Goal: Task Accomplishment & Management: Use online tool/utility

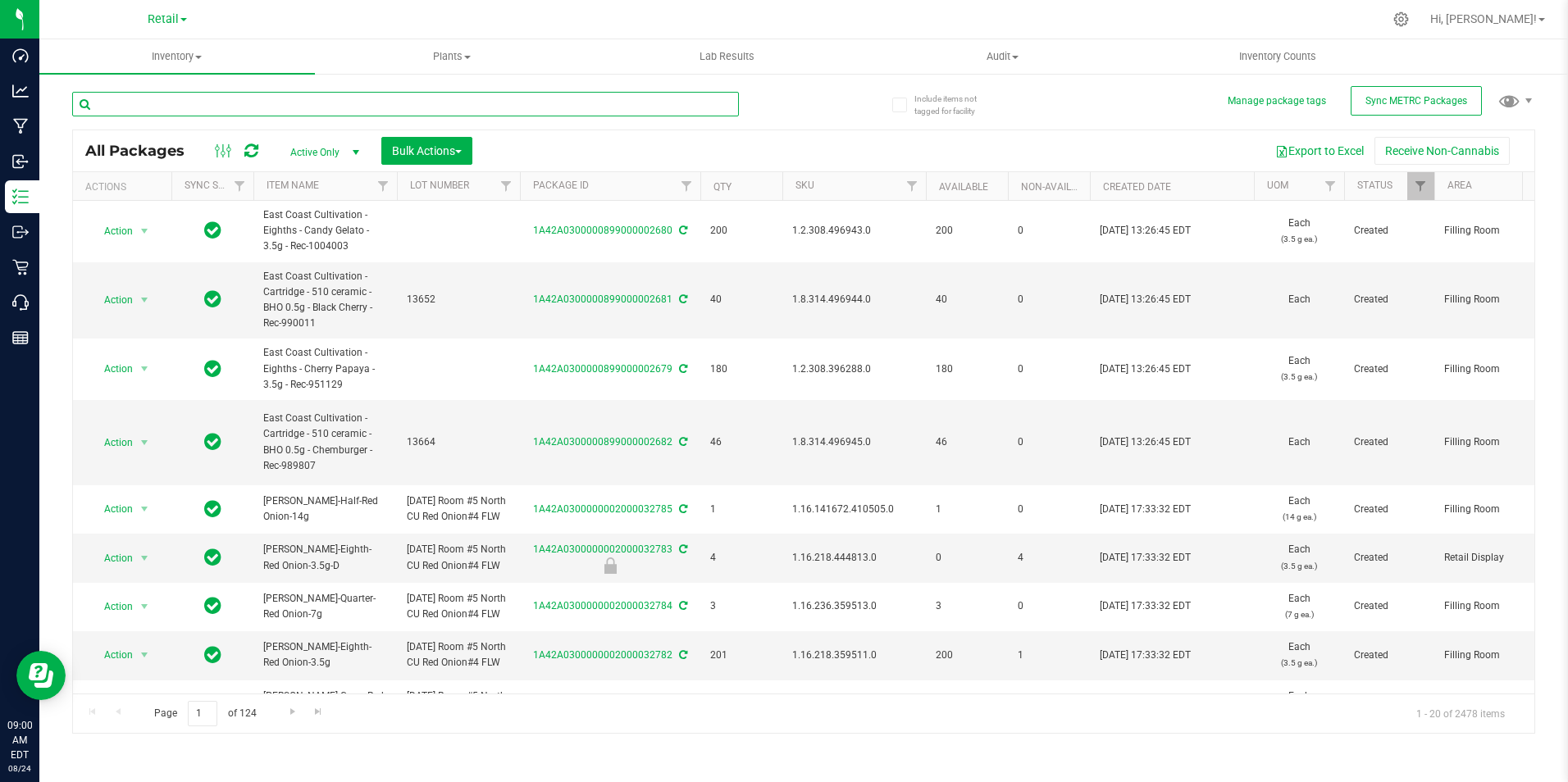
click at [229, 109] on input "text" at bounding box center [406, 103] width 667 height 25
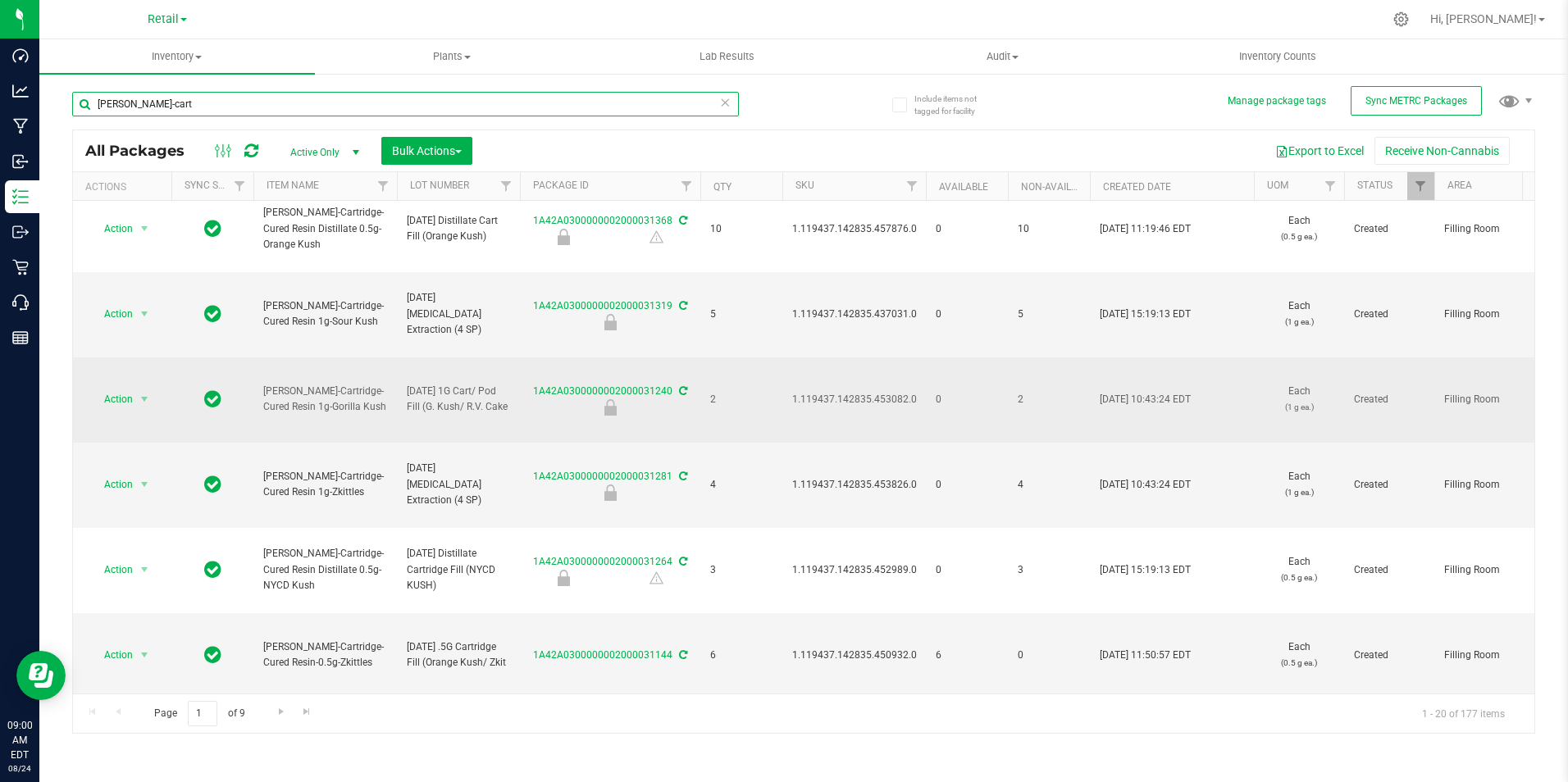
scroll to position [1200, 0]
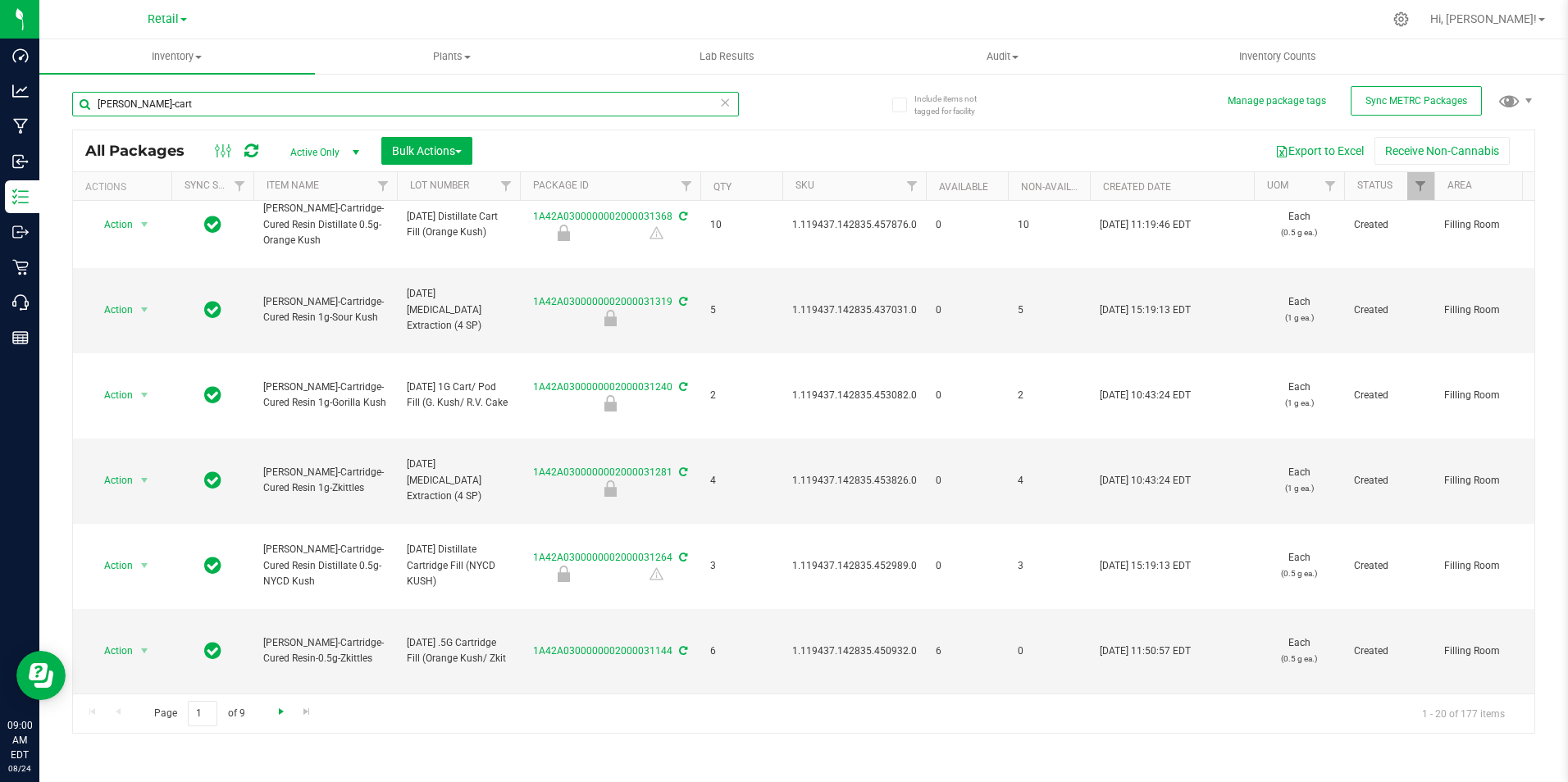
type input "[PERSON_NAME]-cart"
click at [279, 709] on span "Go to the next page" at bounding box center [281, 711] width 13 height 13
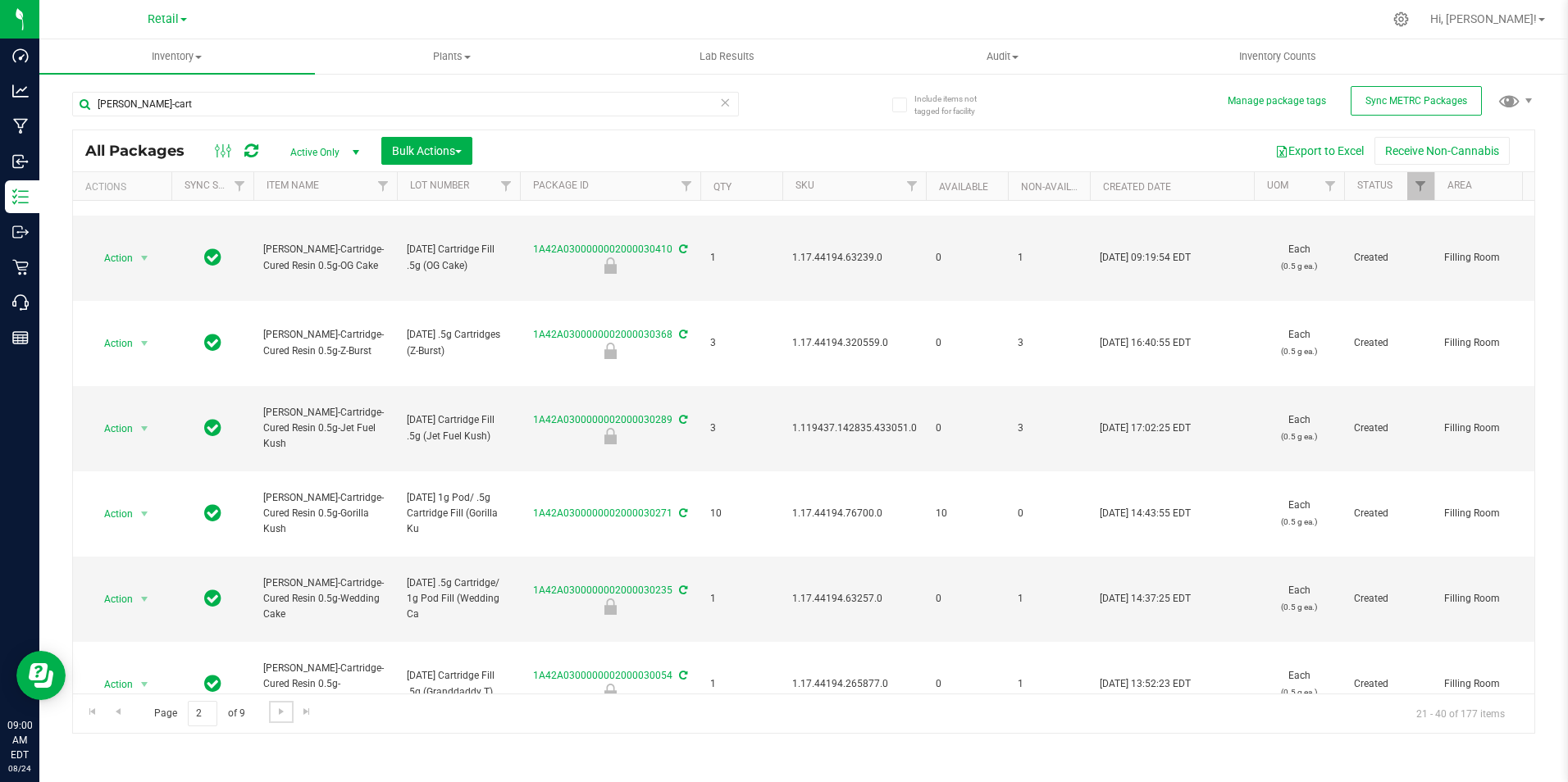
scroll to position [573, 0]
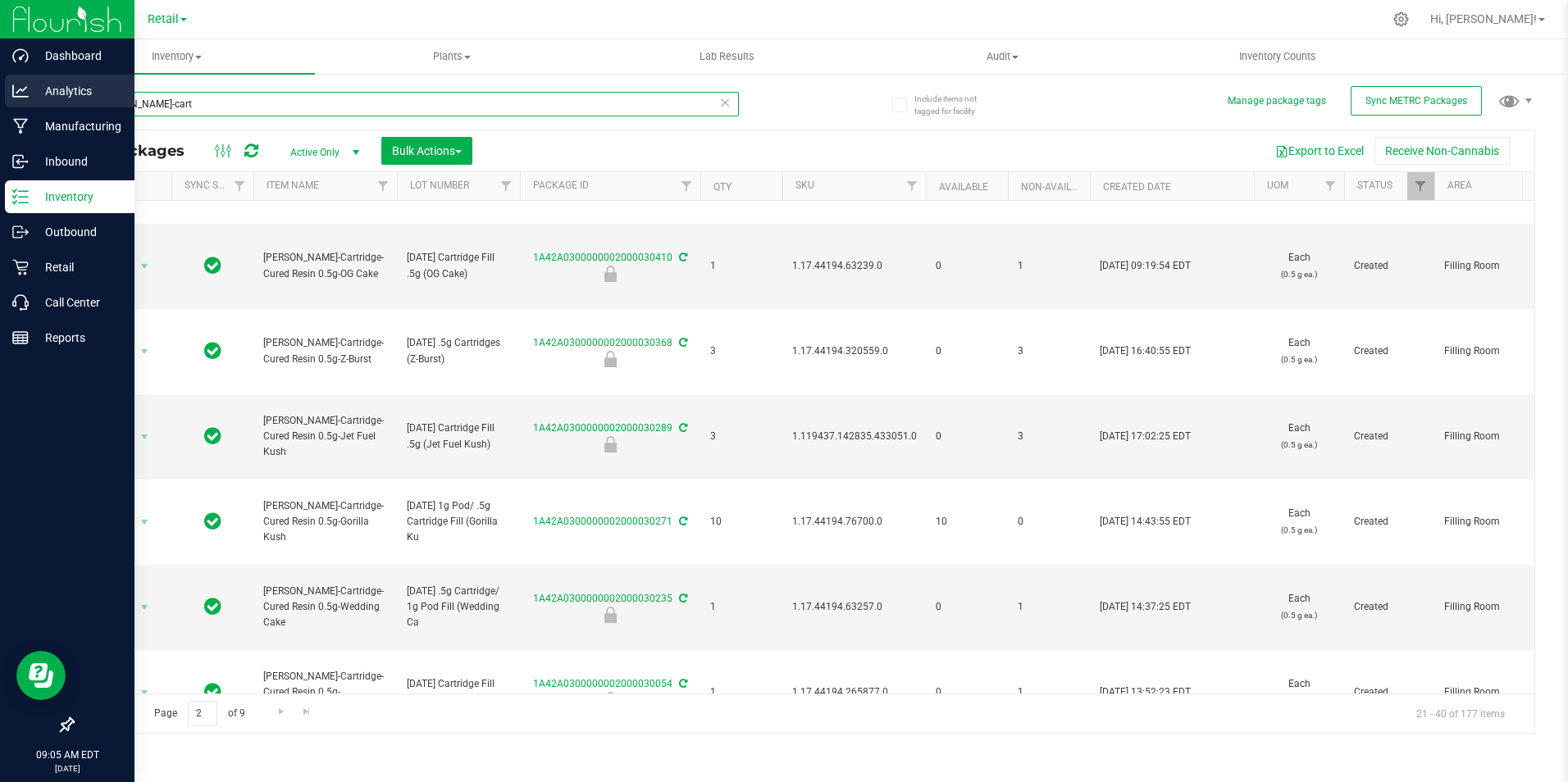
drag, startPoint x: 164, startPoint y: 111, endPoint x: 17, endPoint y: 100, distance: 147.4
click at [17, 100] on div "Dashboard Analytics Manufacturing Inbound Inventory Outbound Retail Call Center…" at bounding box center [784, 391] width 1568 height 782
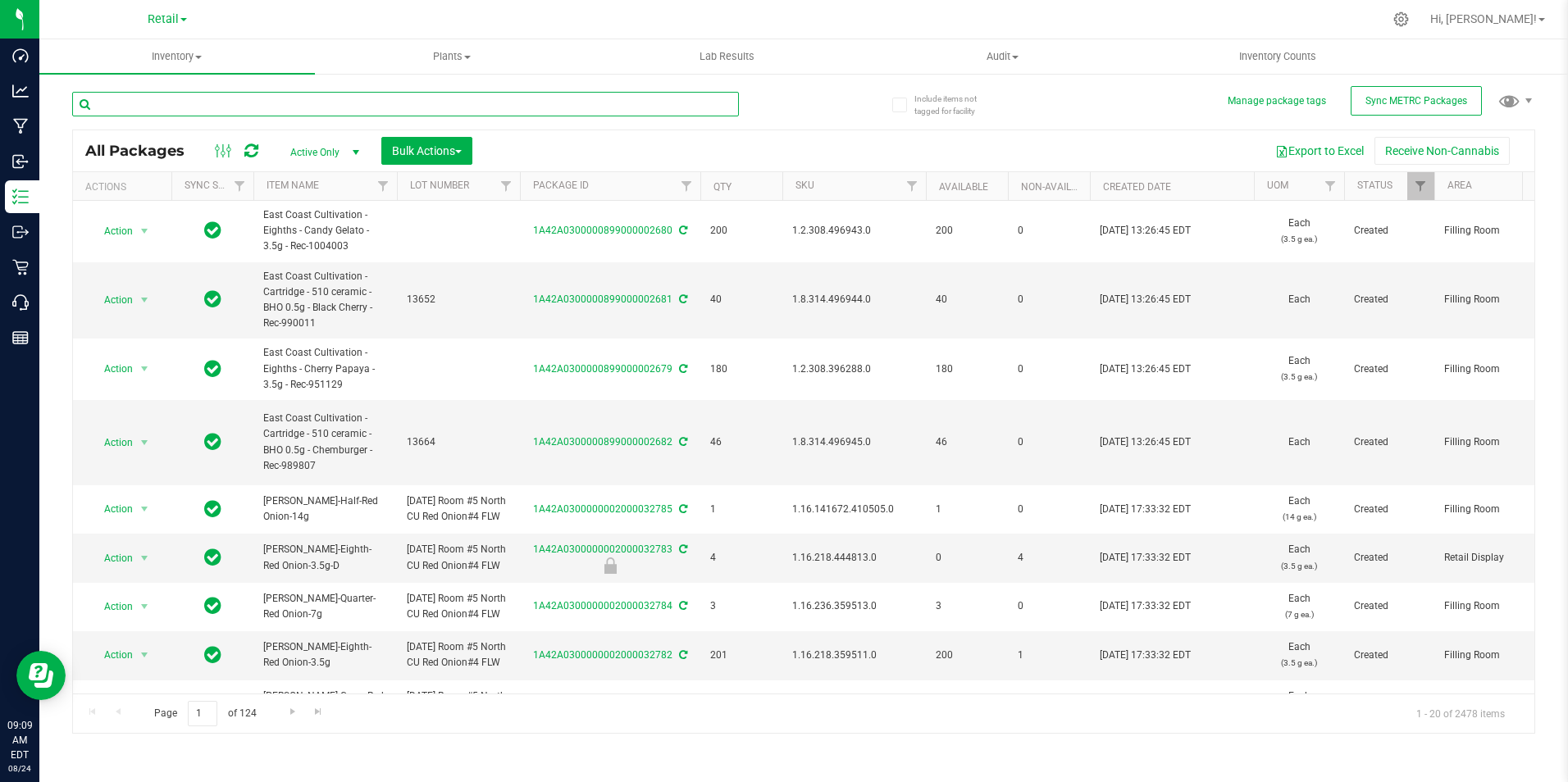
click at [212, 106] on input "text" at bounding box center [406, 103] width 667 height 25
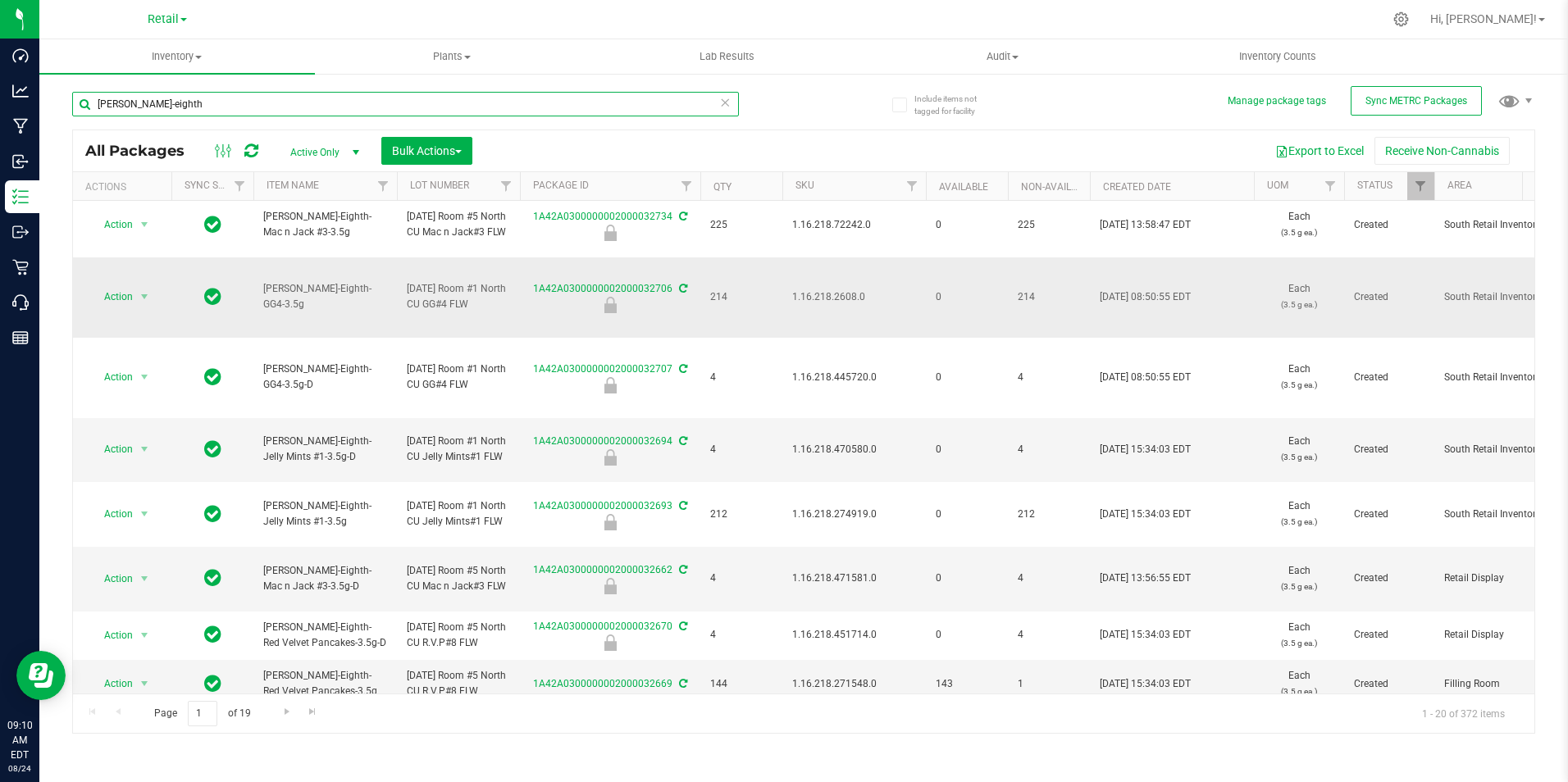
scroll to position [656, 0]
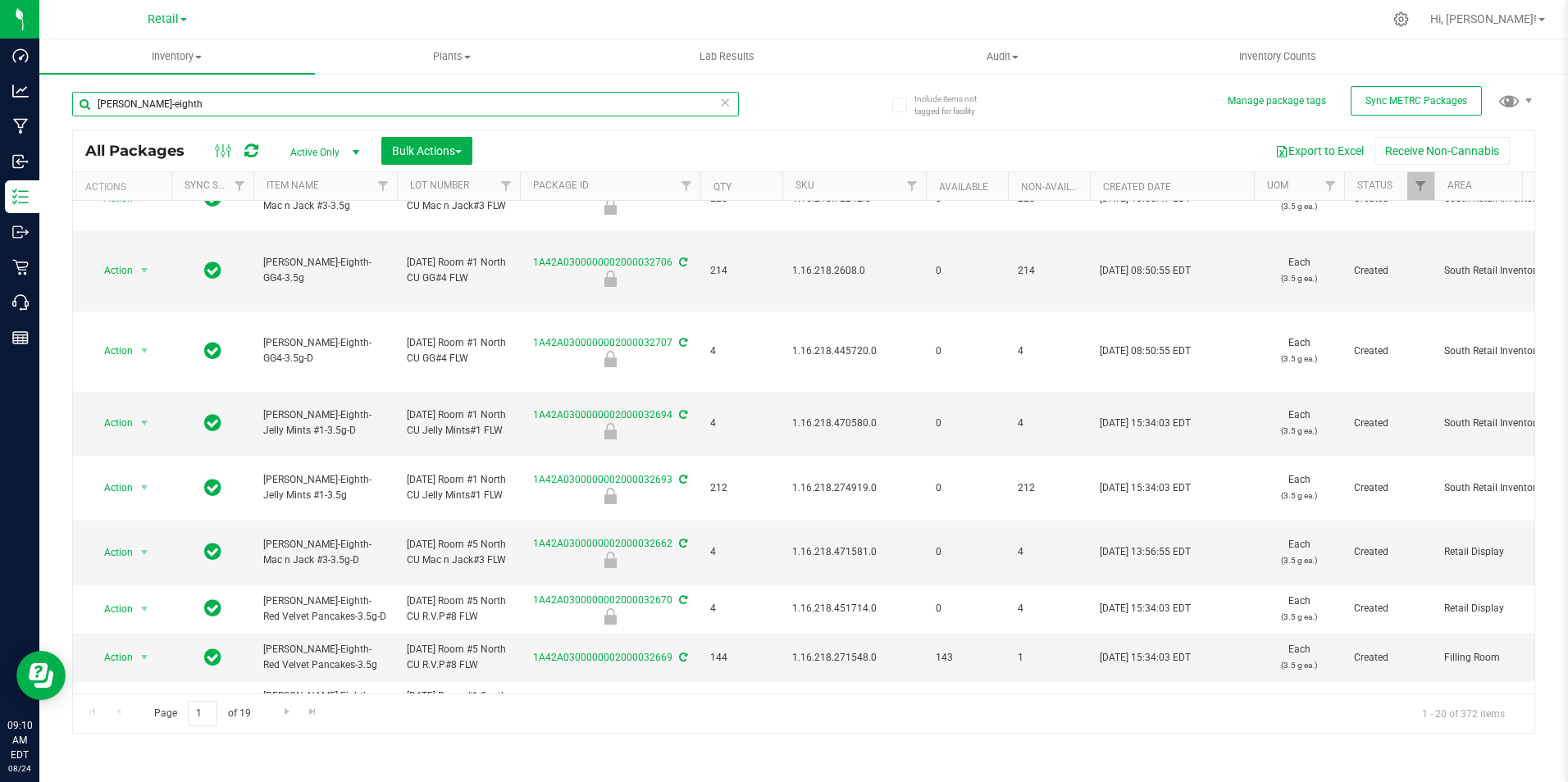
type input "[PERSON_NAME]-eighth"
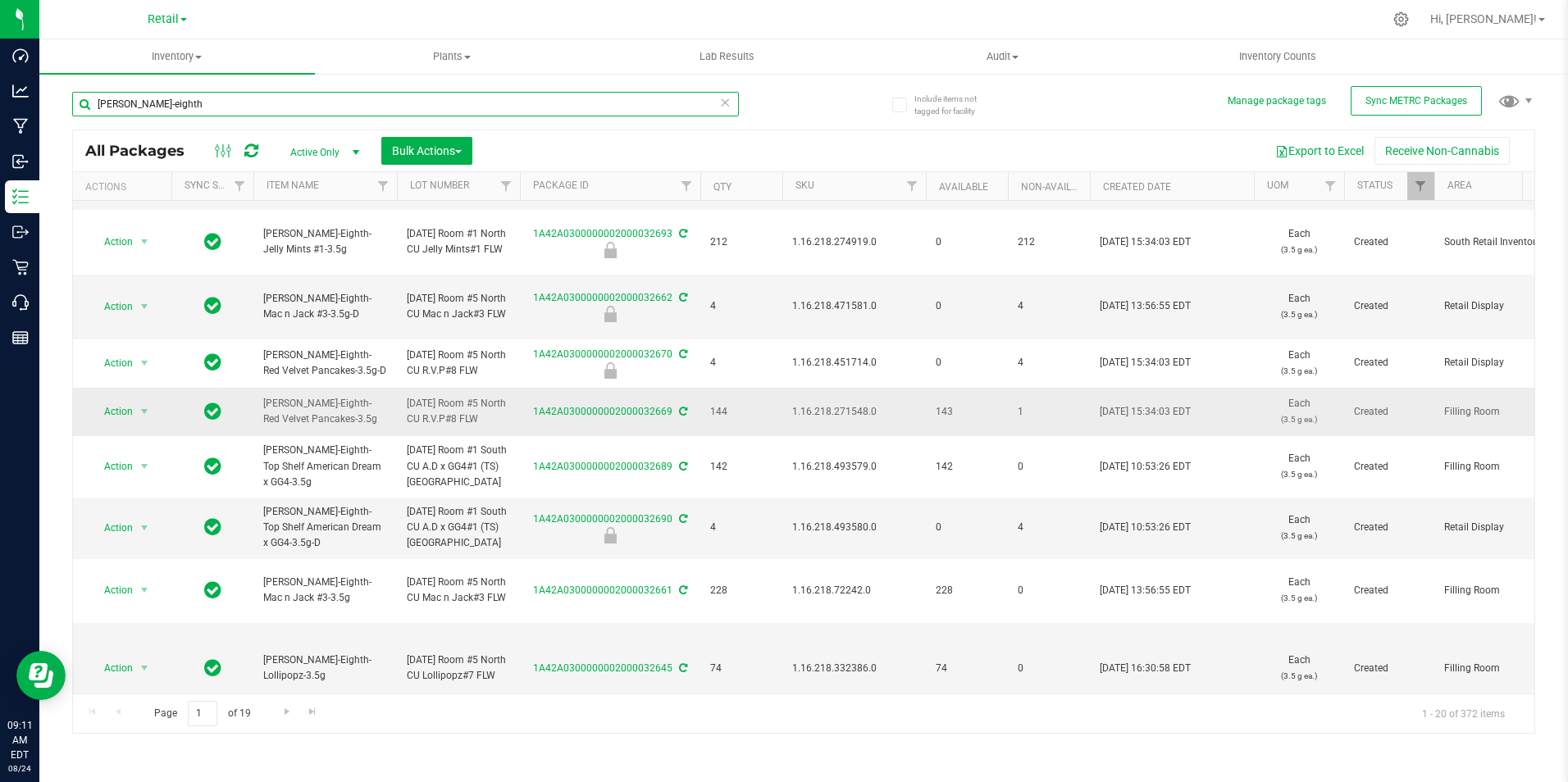
scroll to position [970, 0]
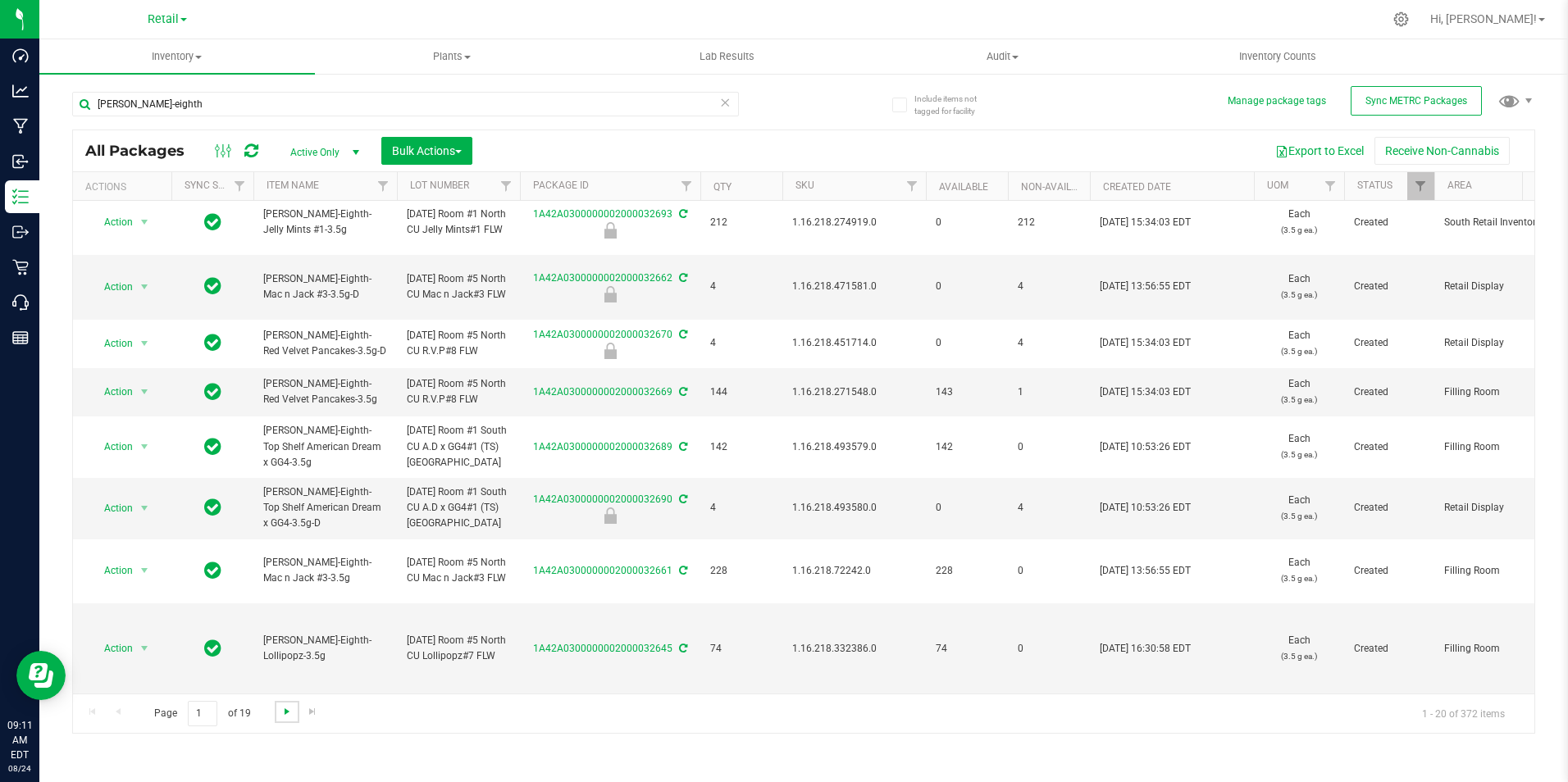
click at [281, 716] on span "Go to the next page" at bounding box center [287, 711] width 13 height 13
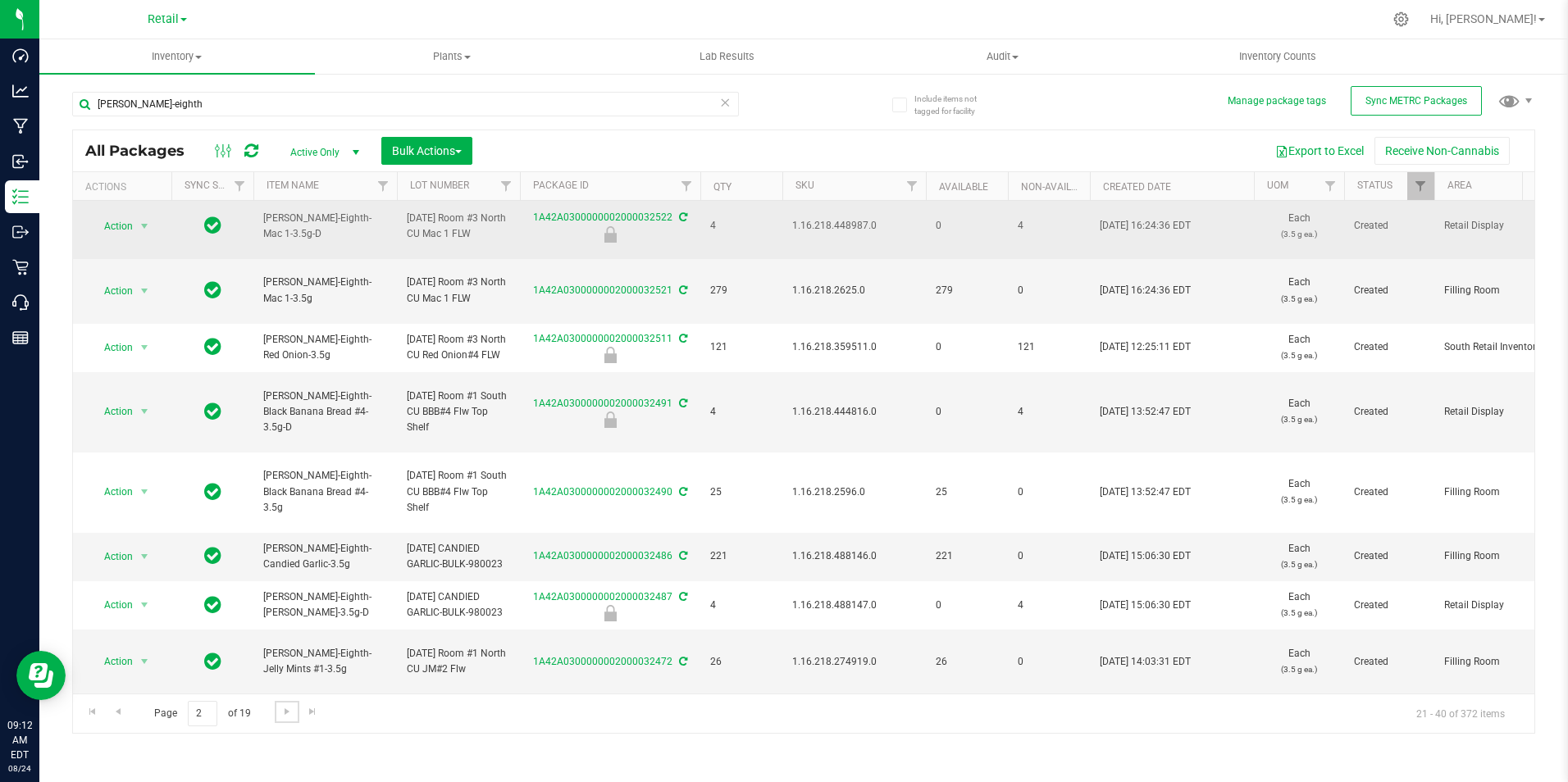
scroll to position [939, 0]
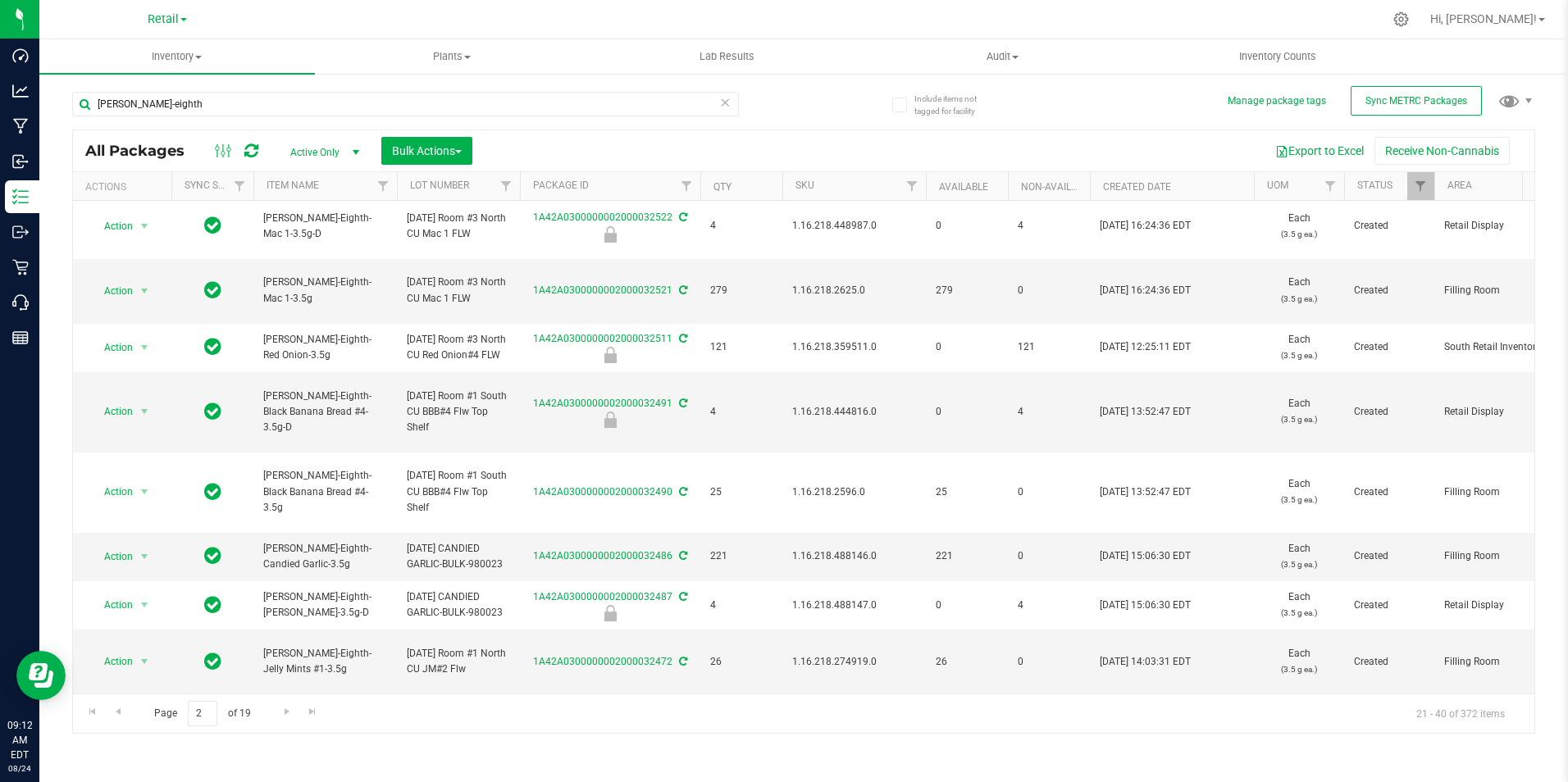
click at [167, 11] on link "Retail" at bounding box center [167, 19] width 39 height 15
click at [137, 47] on ul "Cultivation Manufacturing Retail" at bounding box center [167, 80] width 239 height 95
click at [168, 25] on span "Retail" at bounding box center [163, 19] width 31 height 14
click at [162, 59] on link "Cultivation" at bounding box center [167, 58] width 239 height 22
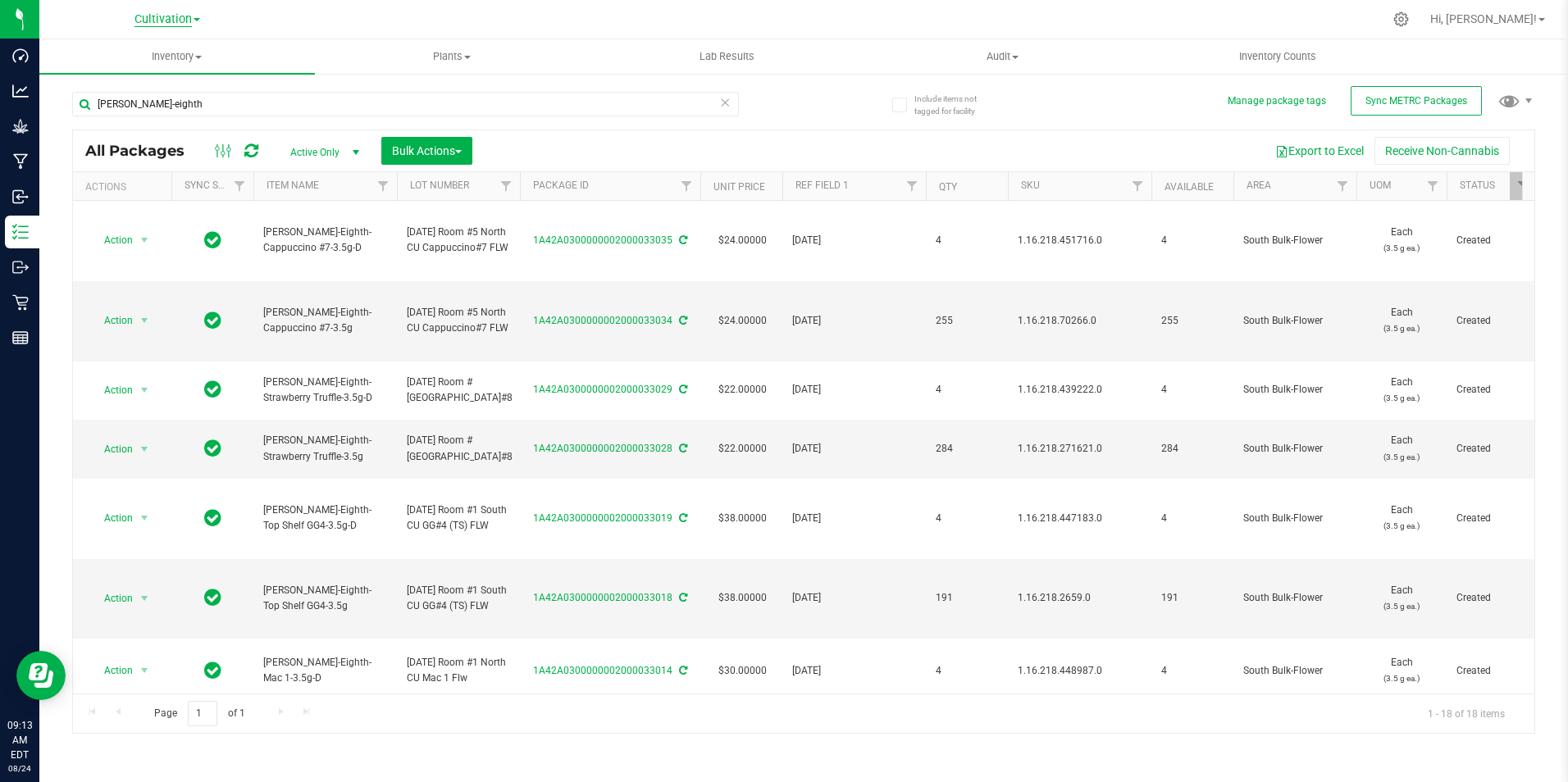
click at [160, 20] on span "Cultivation" at bounding box center [163, 19] width 58 height 14
click at [120, 105] on link "Retail" at bounding box center [167, 101] width 239 height 22
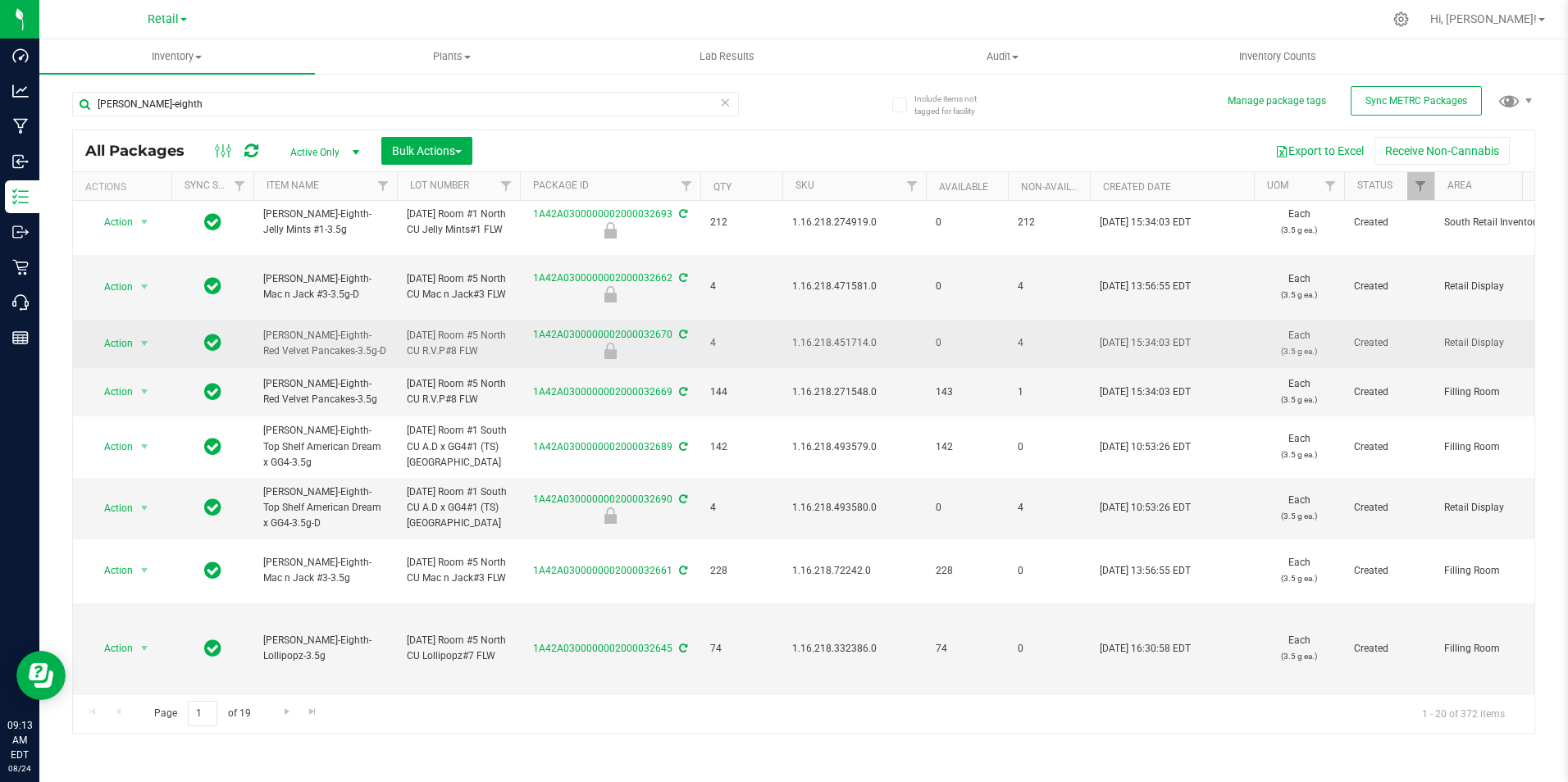
scroll to position [970, 0]
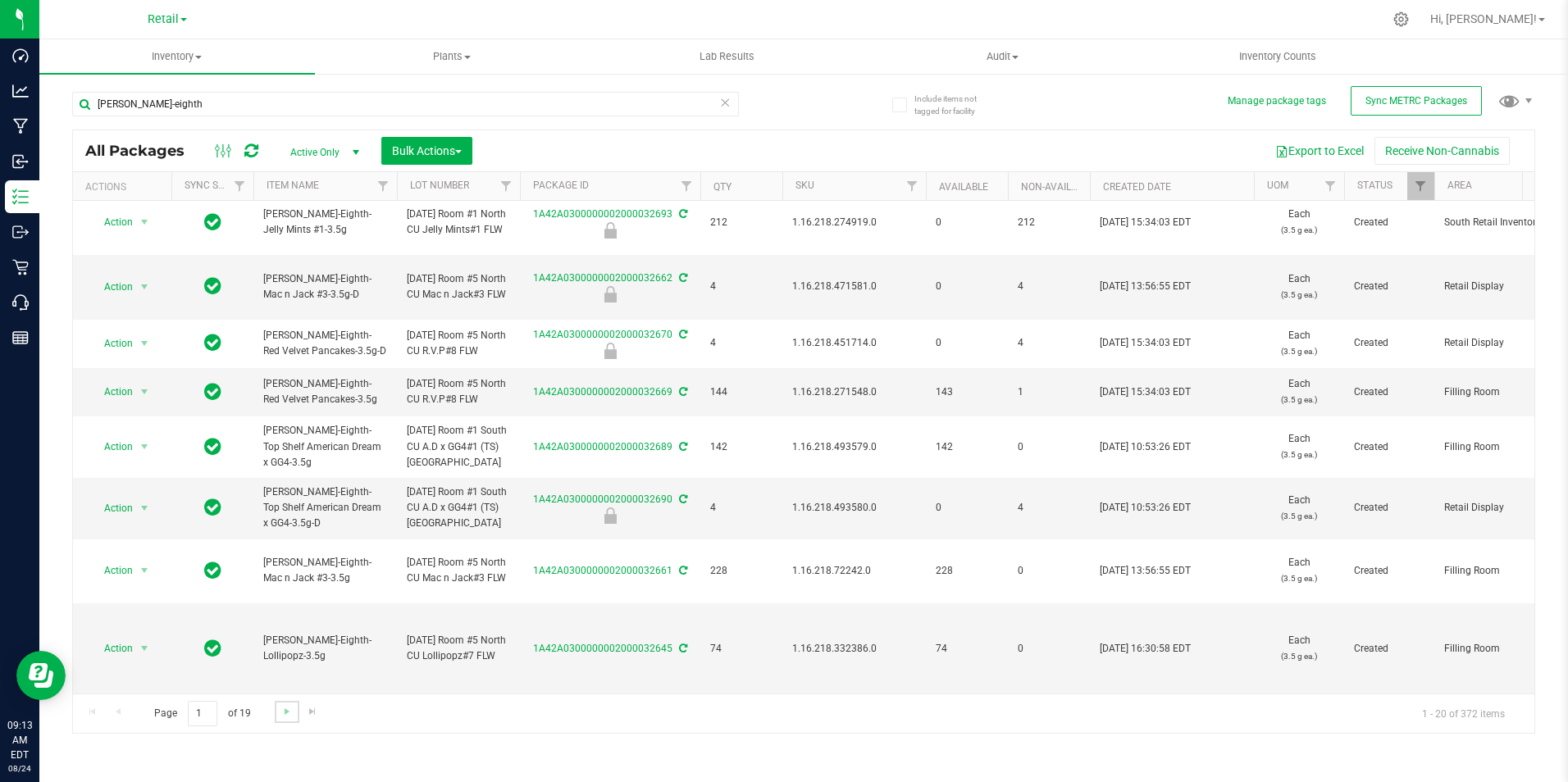
click at [277, 712] on link "Go to the next page" at bounding box center [287, 712] width 24 height 22
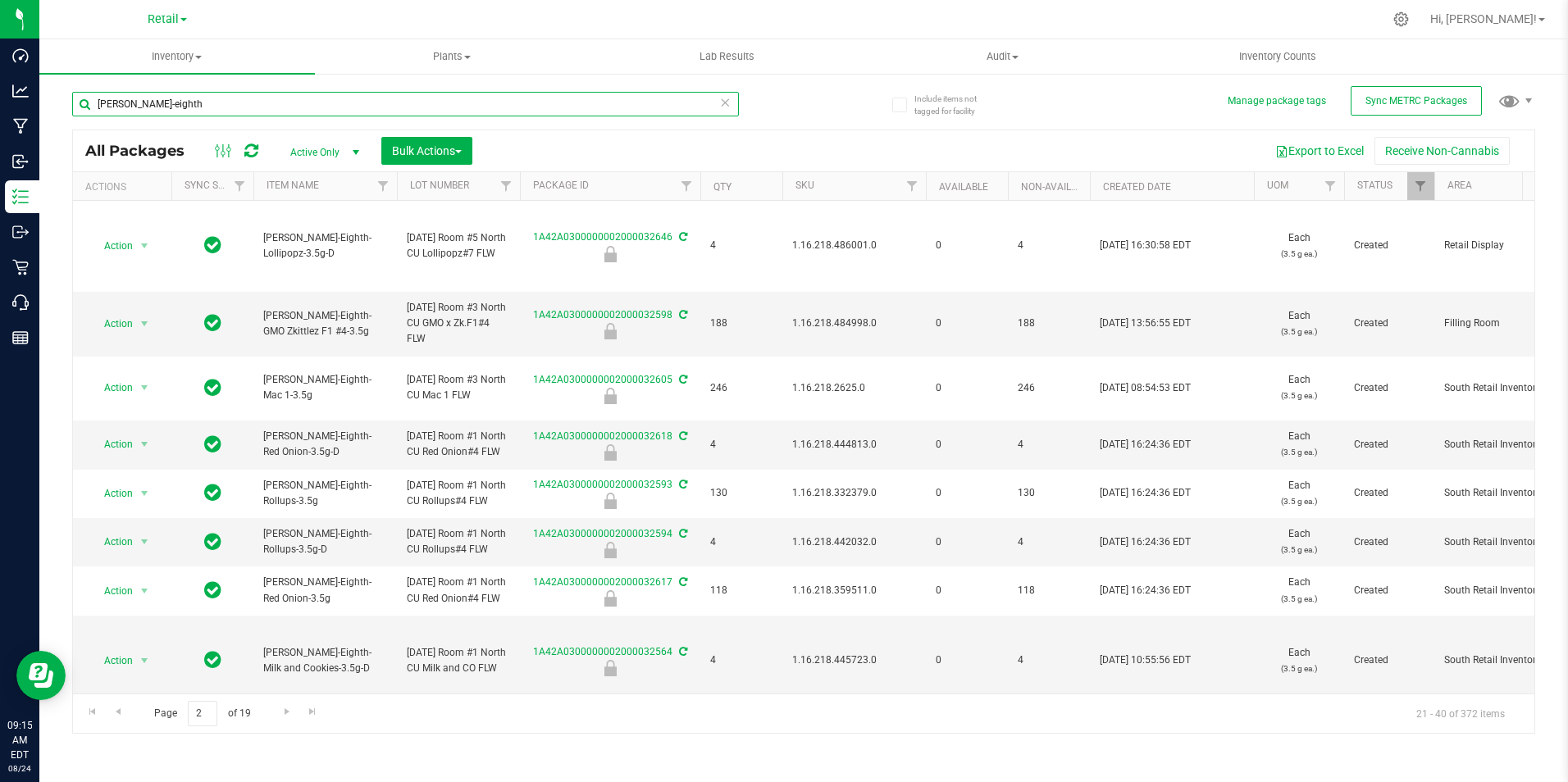
drag, startPoint x: 188, startPoint y: 111, endPoint x: -50, endPoint y: 85, distance: 239.4
click at [0, 85] on html "Dashboard Analytics Manufacturing Inbound Inventory Outbound Retail Call Center…" at bounding box center [784, 391] width 1568 height 782
type input "s"
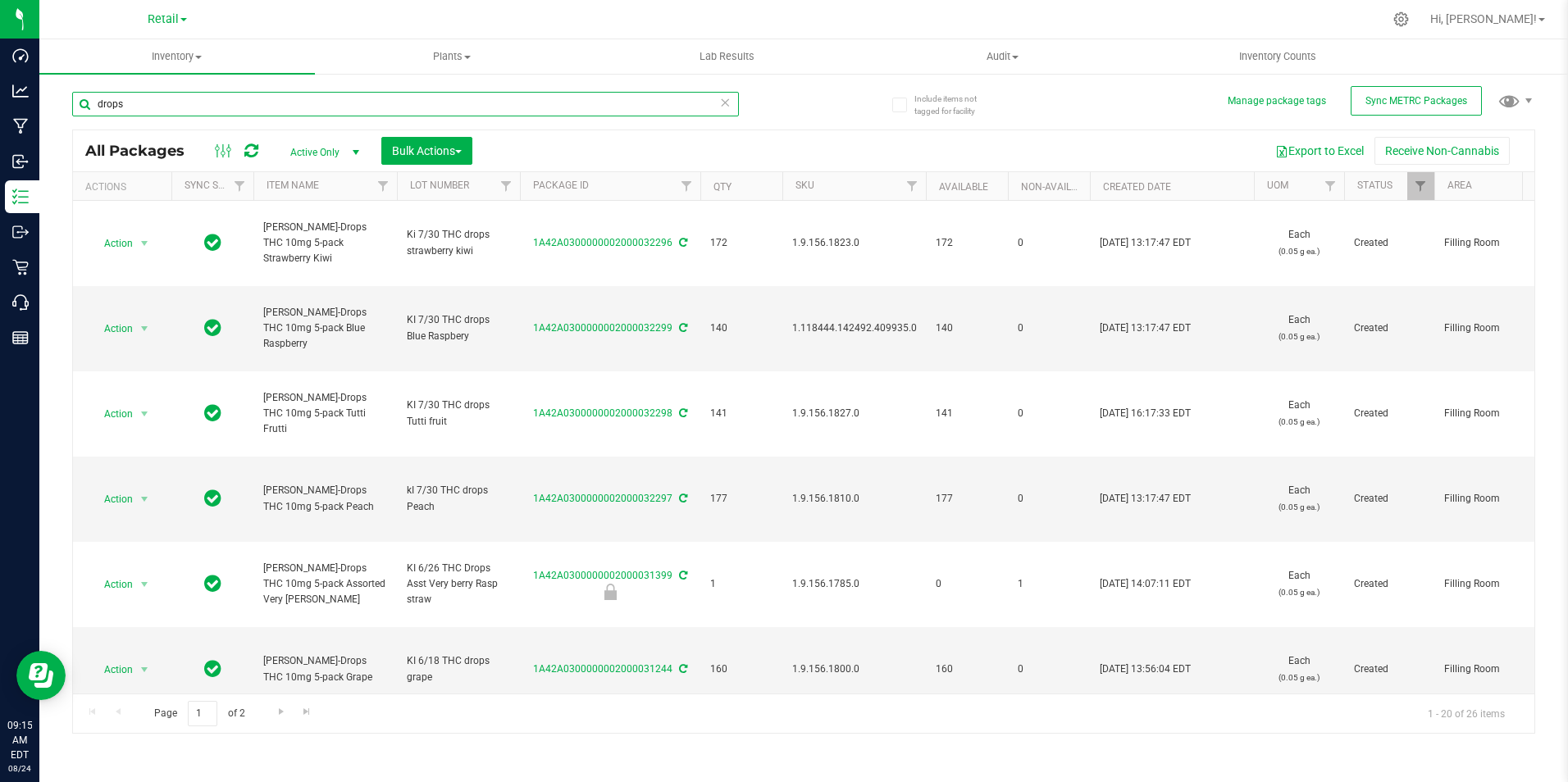
type input "drops"
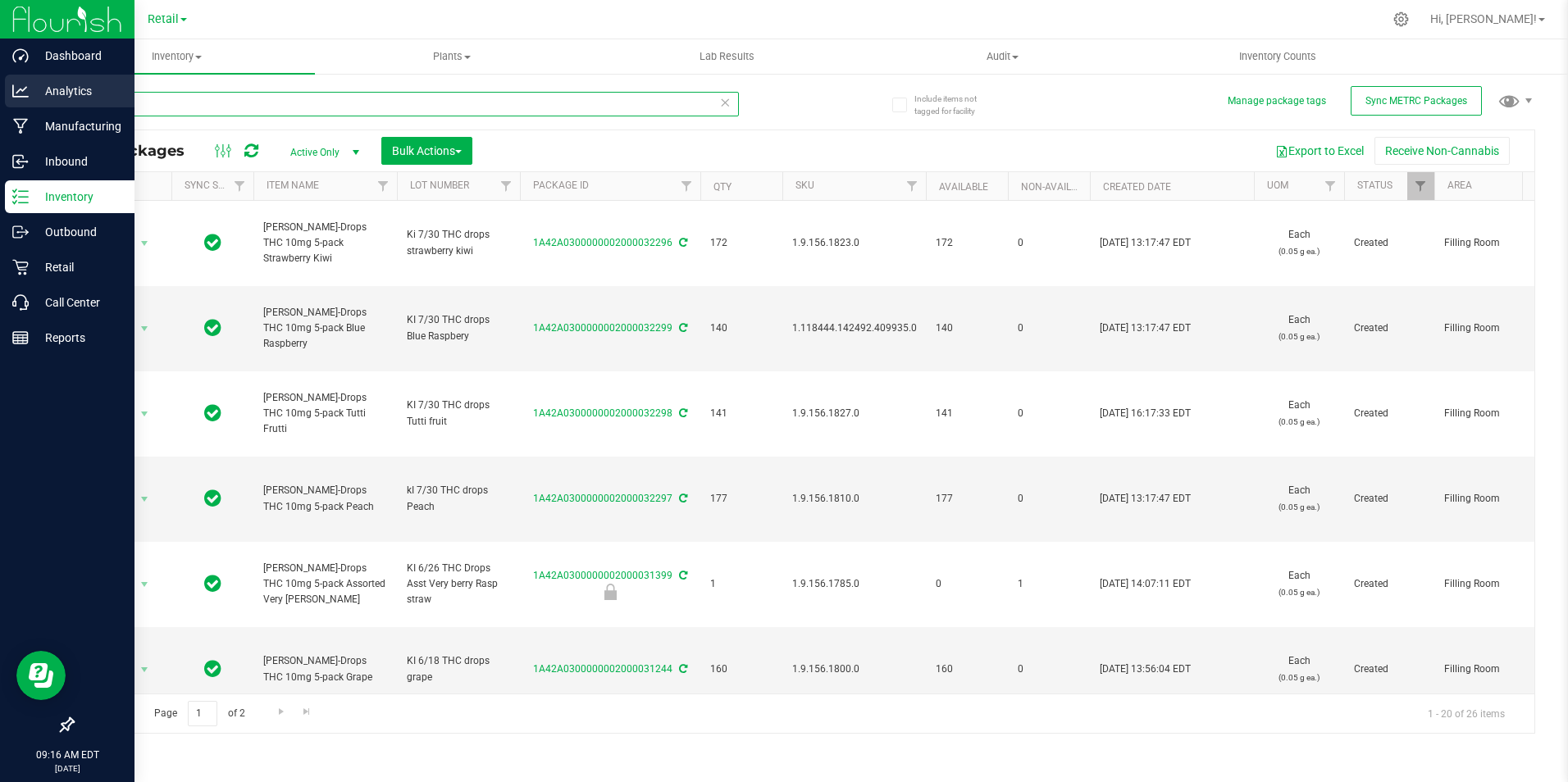
drag, startPoint x: 123, startPoint y: 109, endPoint x: 2, endPoint y: 79, distance: 124.7
click at [39, 91] on div "Include items not tagged for facility Manage package tags Sync METRC Packages d…" at bounding box center [803, 321] width 1528 height 500
type input "2090"
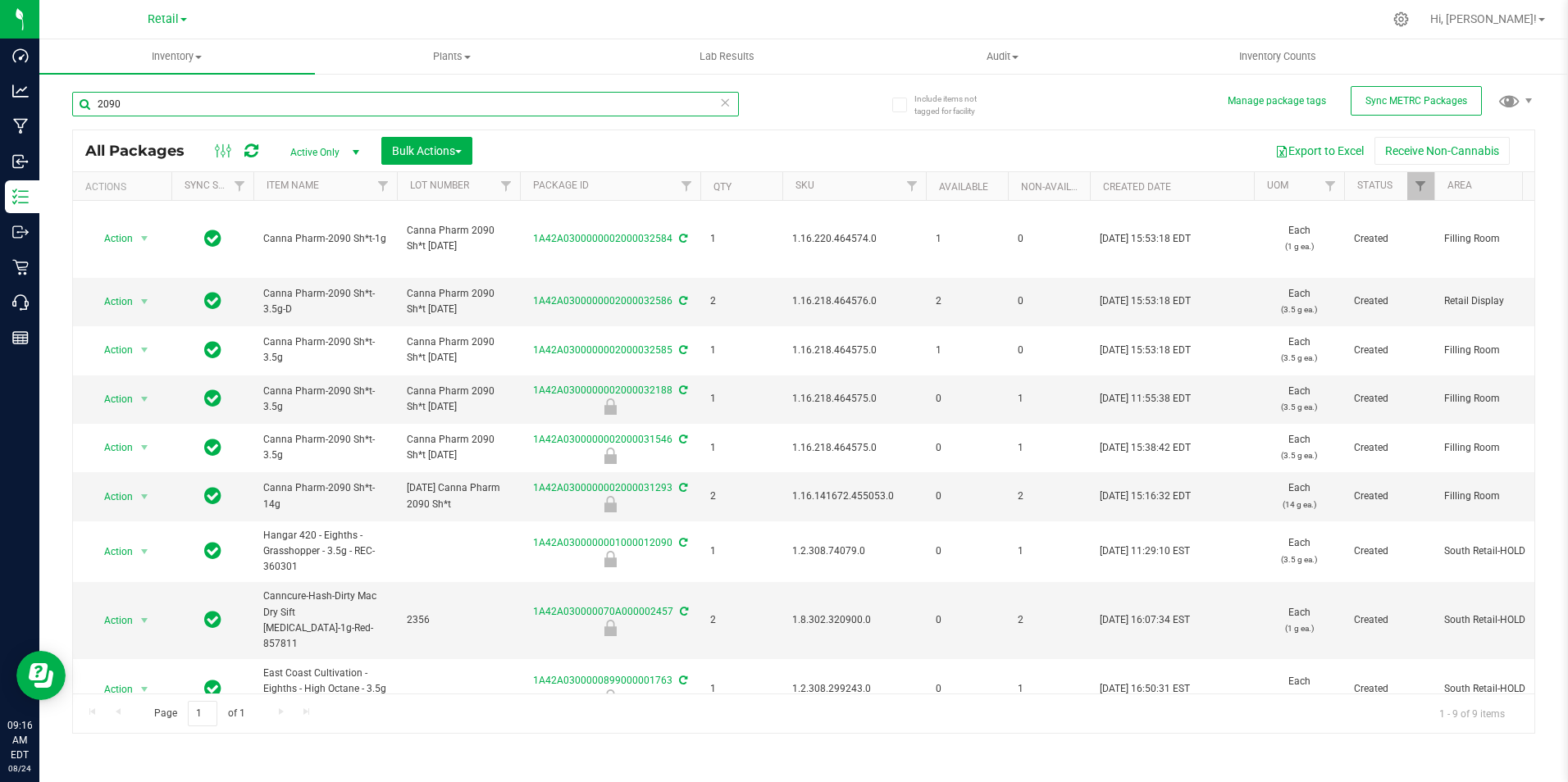
drag, startPoint x: 175, startPoint y: 101, endPoint x: -73, endPoint y: 86, distance: 248.5
click at [0, 86] on html "Dashboard Analytics Manufacturing Inbound Inventory Outbound Retail Call Center…" at bounding box center [784, 391] width 1568 height 782
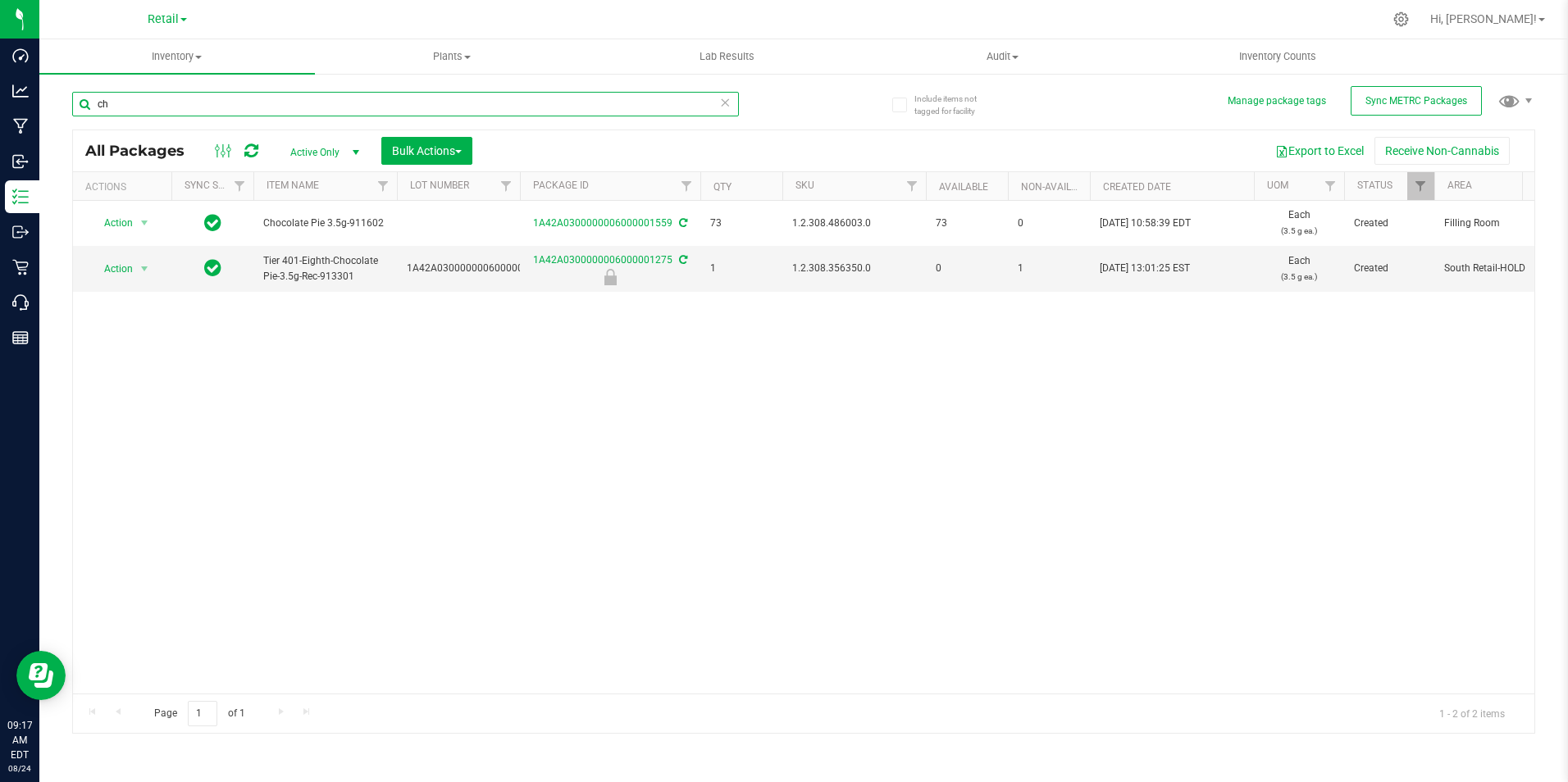
type input "c"
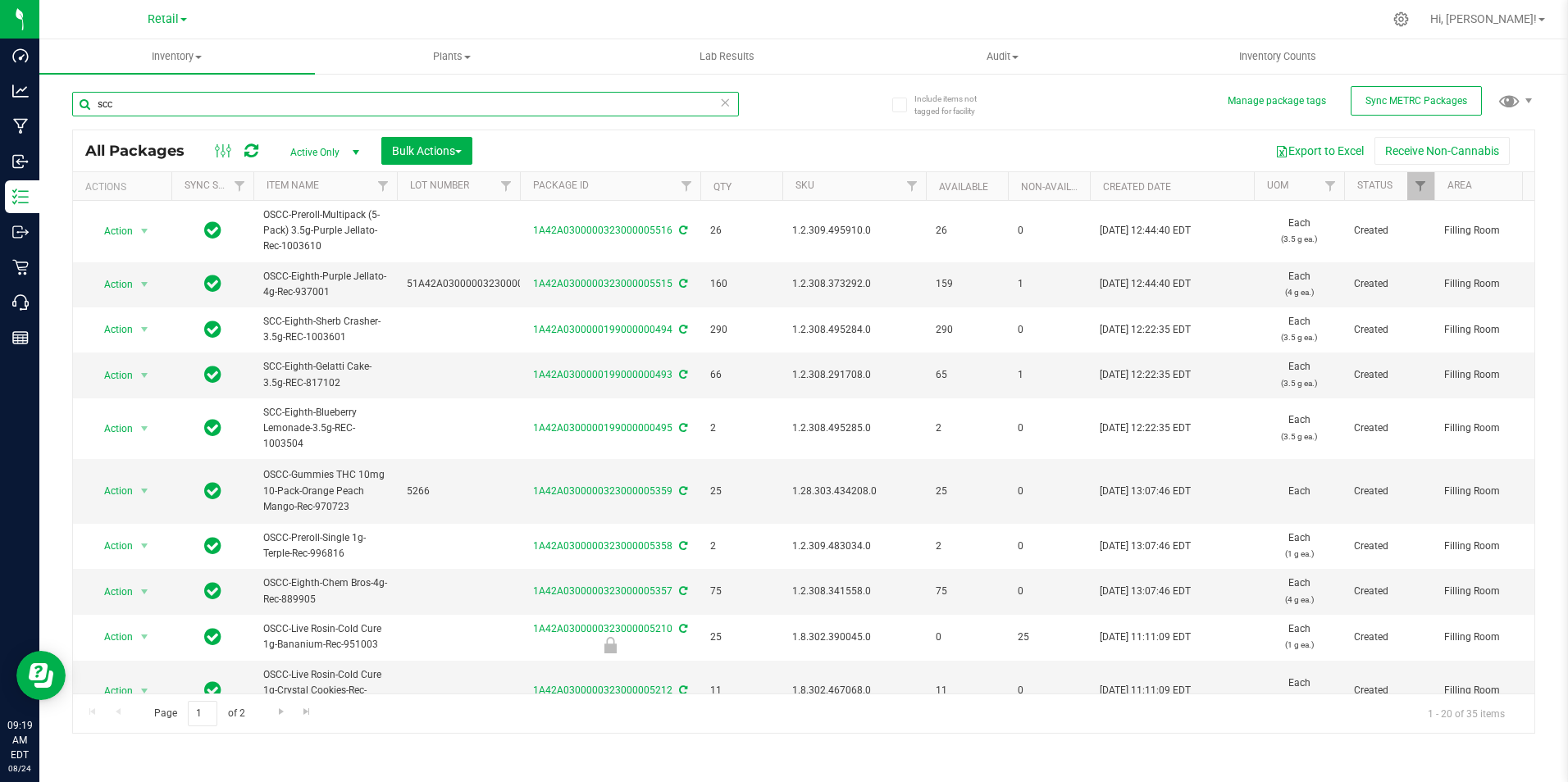
type input "scc"
drag, startPoint x: 136, startPoint y: 115, endPoint x: -48, endPoint y: 75, distance: 188.3
click at [0, 75] on html "Dashboard Analytics Manufacturing Inbound Inventory Outbound Retail Call Center…" at bounding box center [784, 391] width 1568 height 782
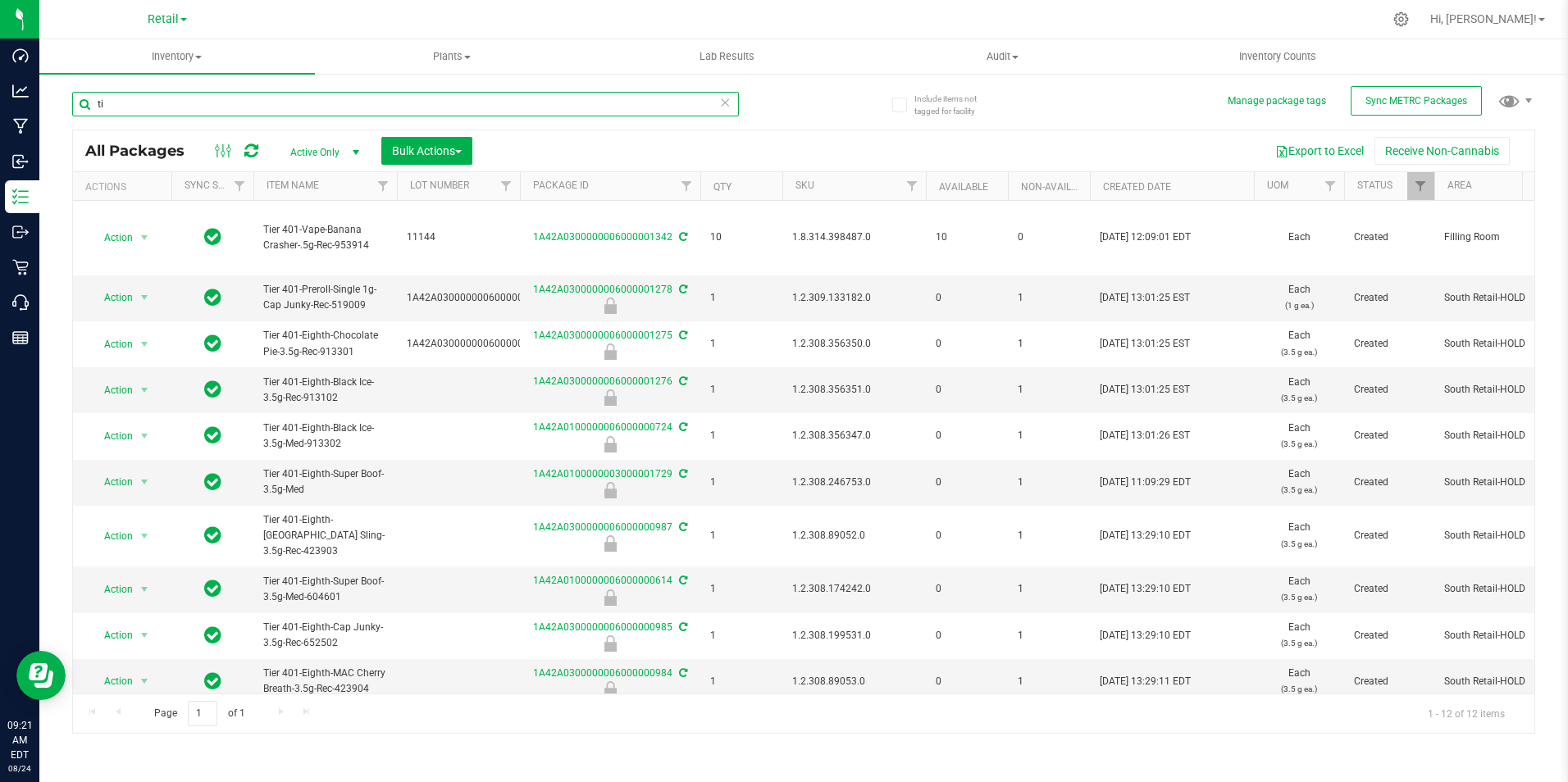
type input "t"
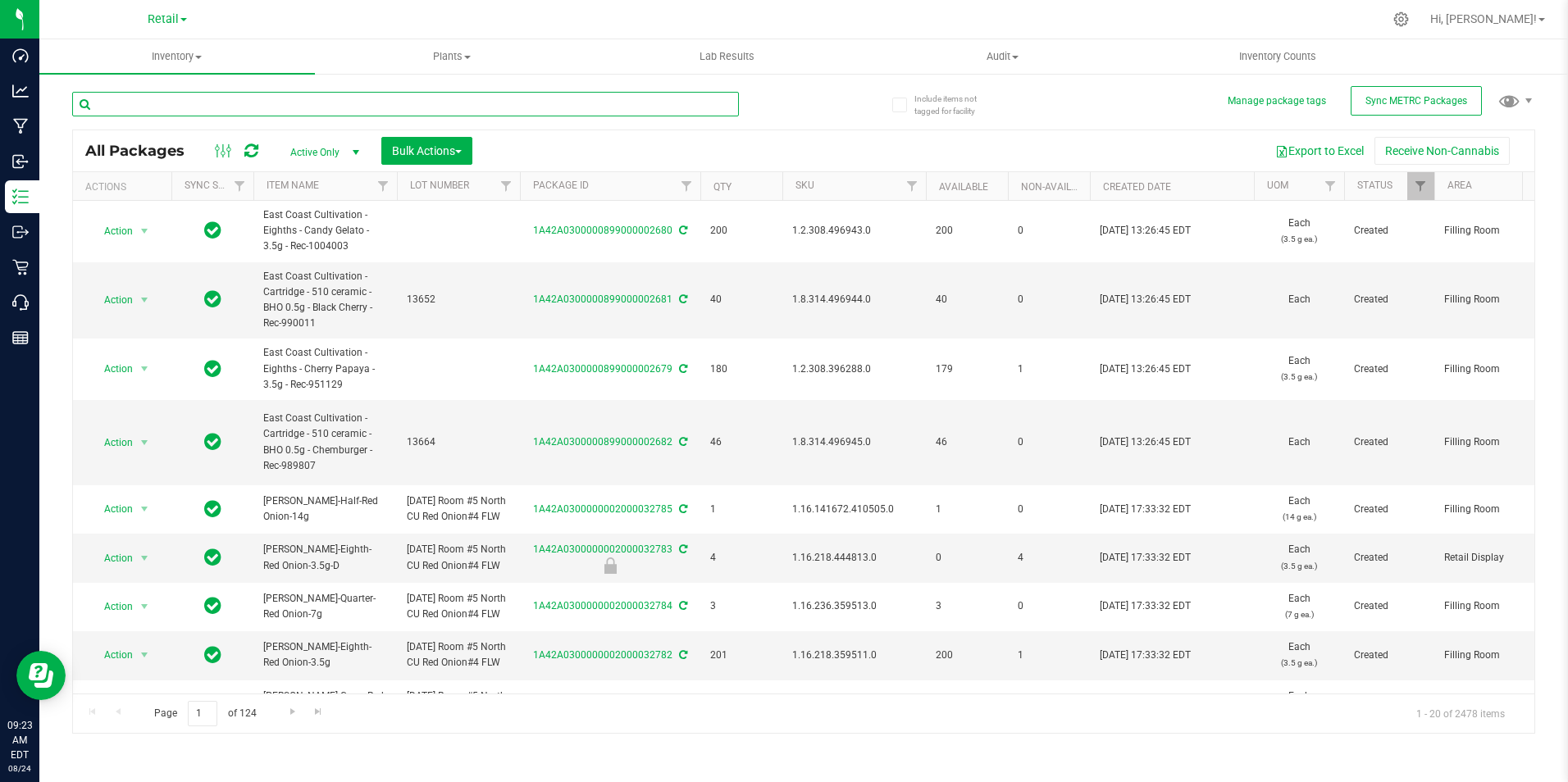
click at [186, 110] on input "text" at bounding box center [406, 103] width 667 height 25
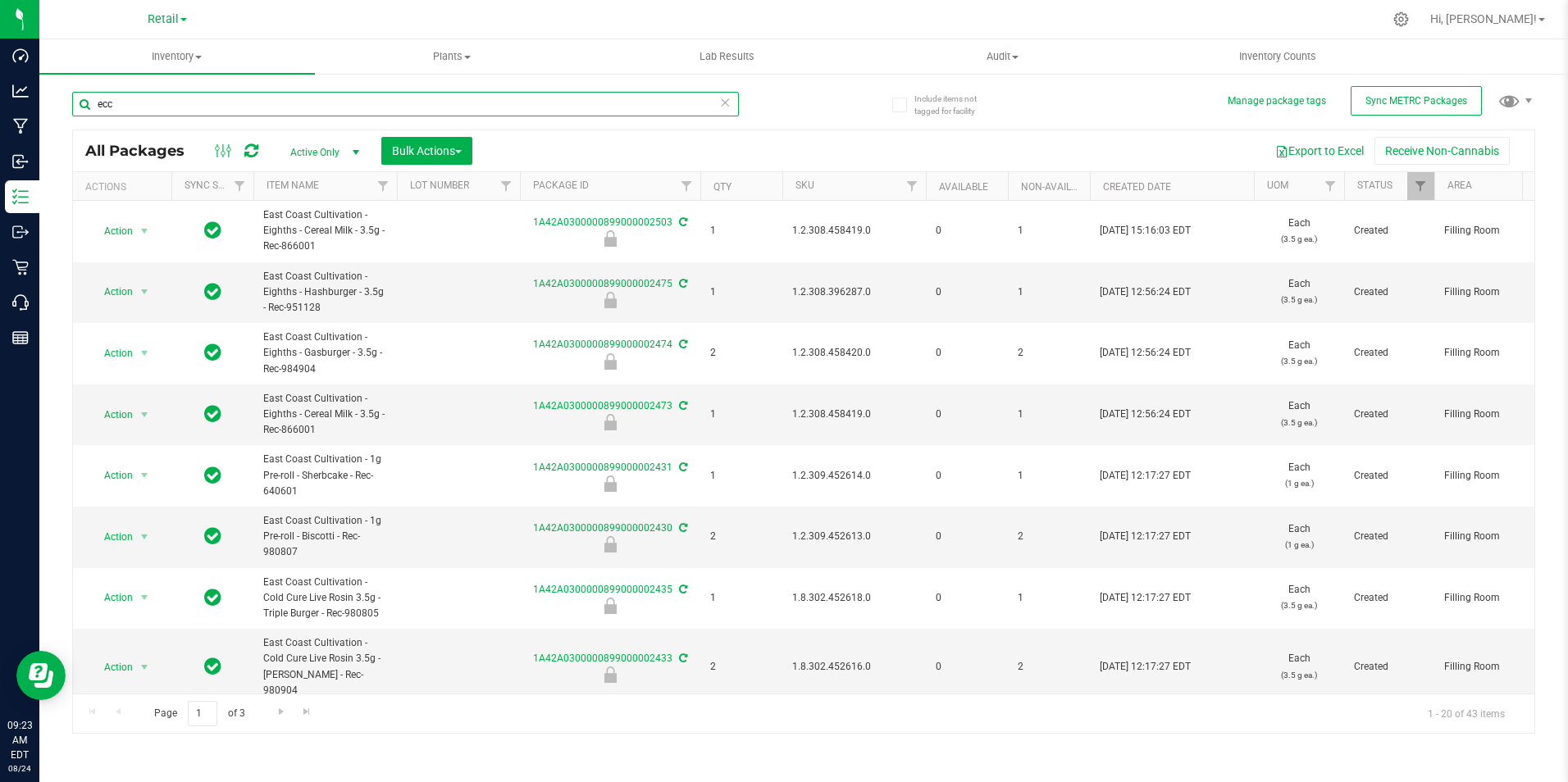
type input "ecc"
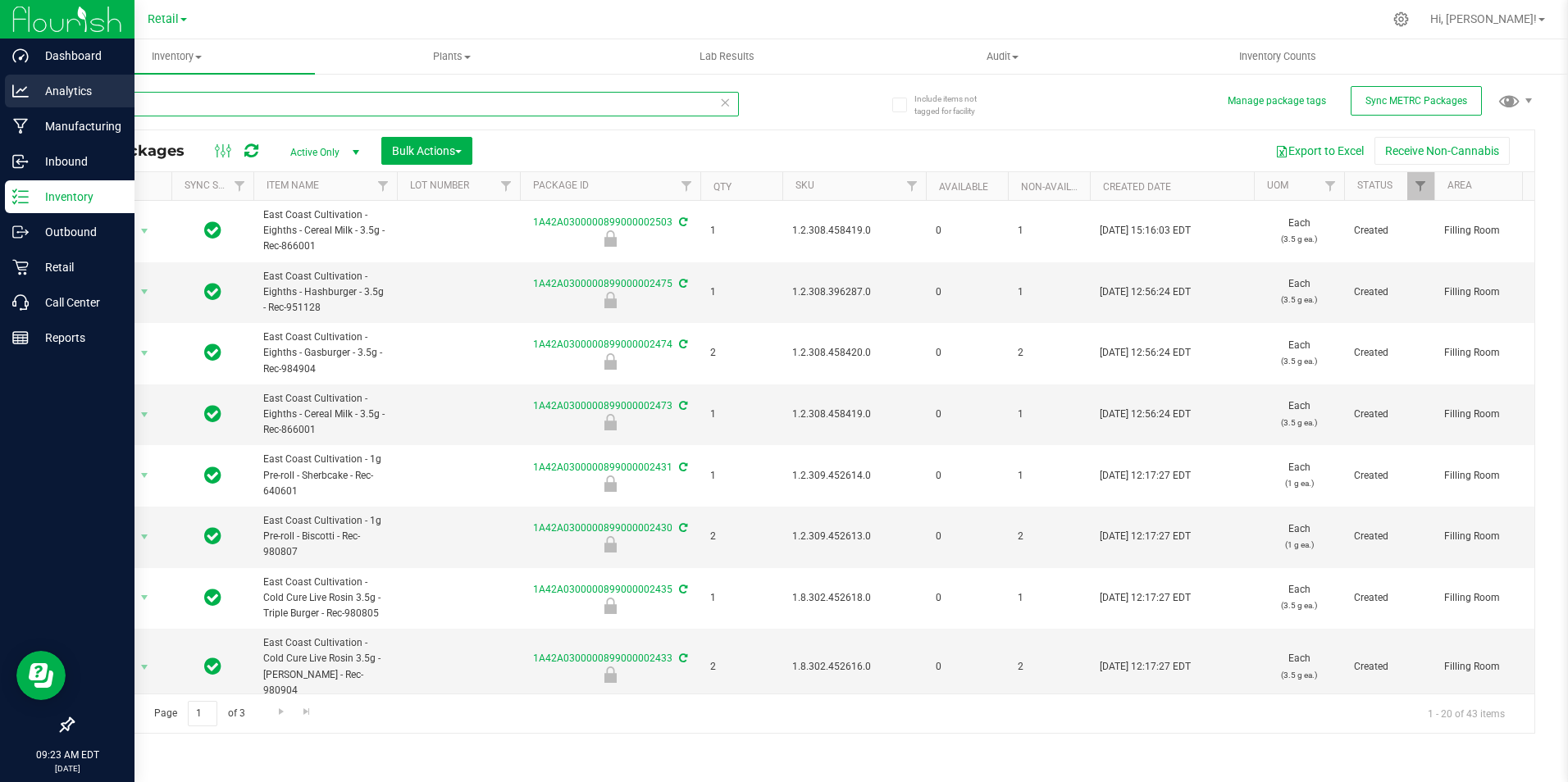
drag, startPoint x: 203, startPoint y: 103, endPoint x: 12, endPoint y: 91, distance: 191.4
click at [46, 100] on div "Include items not tagged for facility Manage package tags Sync METRC Packages e…" at bounding box center [803, 321] width 1528 height 500
type input "black [PERSON_NAME]"
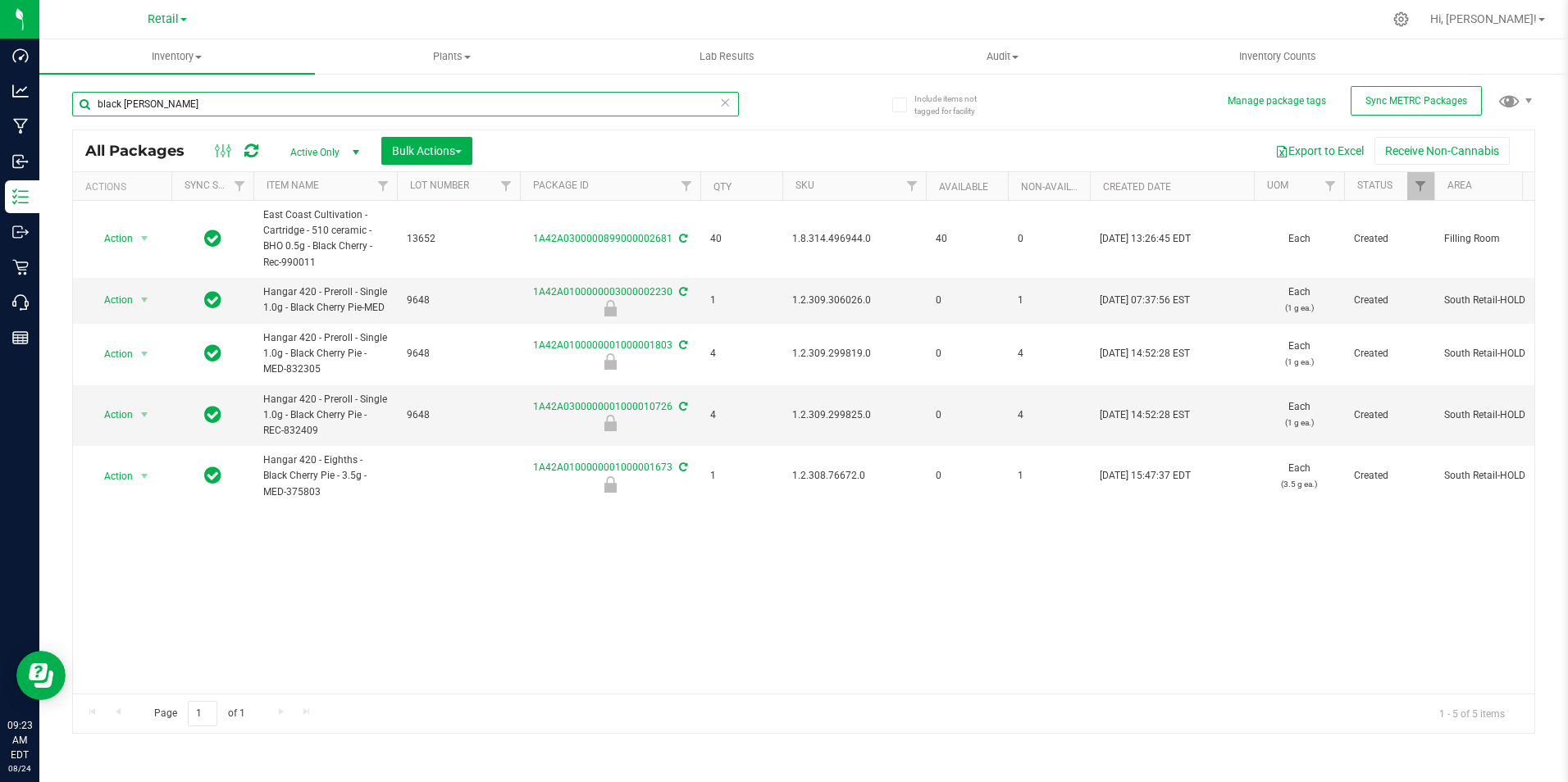
drag, startPoint x: 171, startPoint y: 100, endPoint x: -55, endPoint y: 76, distance: 227.3
click at [0, 76] on html "Dashboard Analytics Manufacturing Inbound Inventory Outbound Retail Call Center…" at bounding box center [784, 391] width 1568 height 782
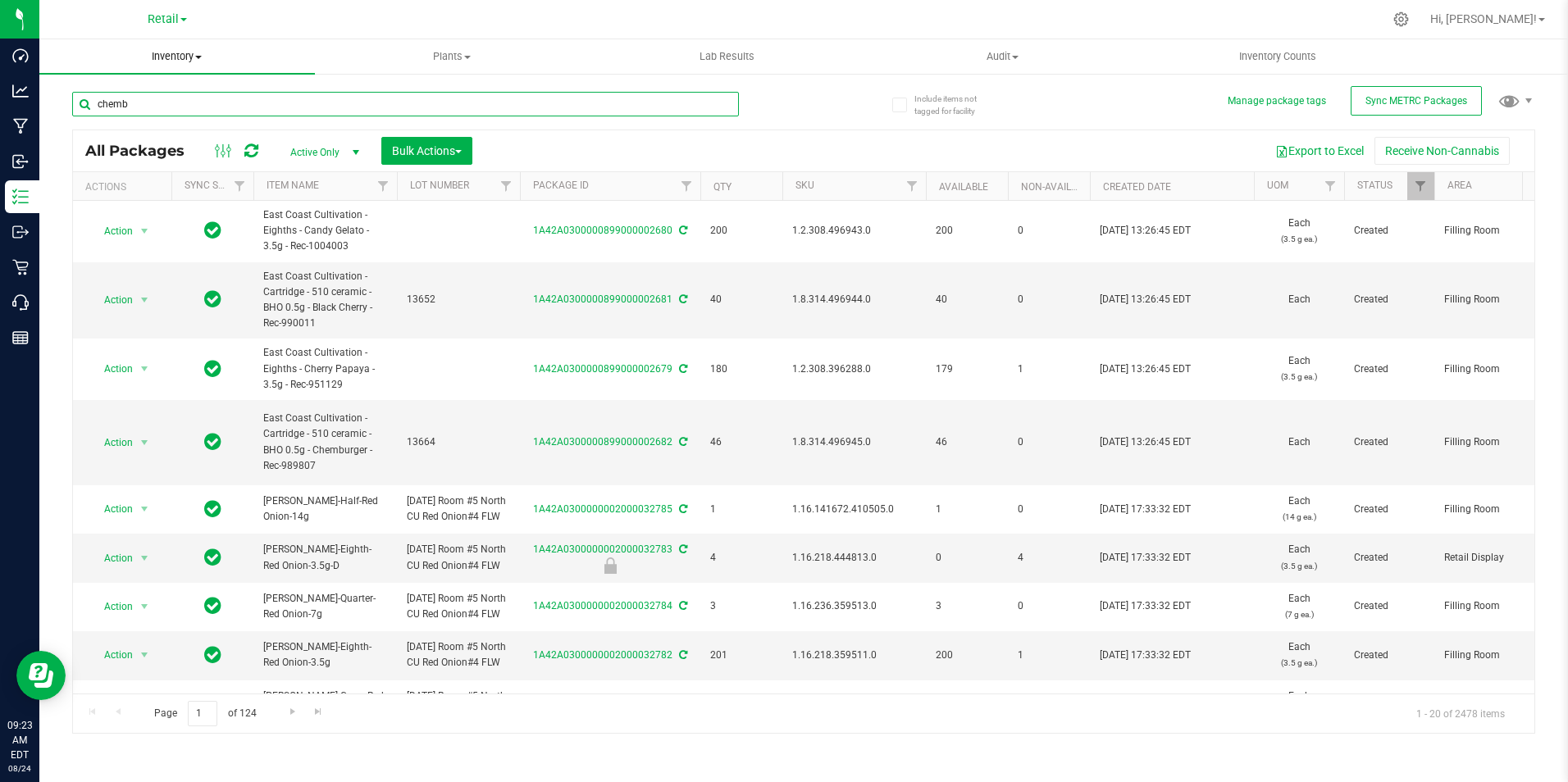
type input "chembu"
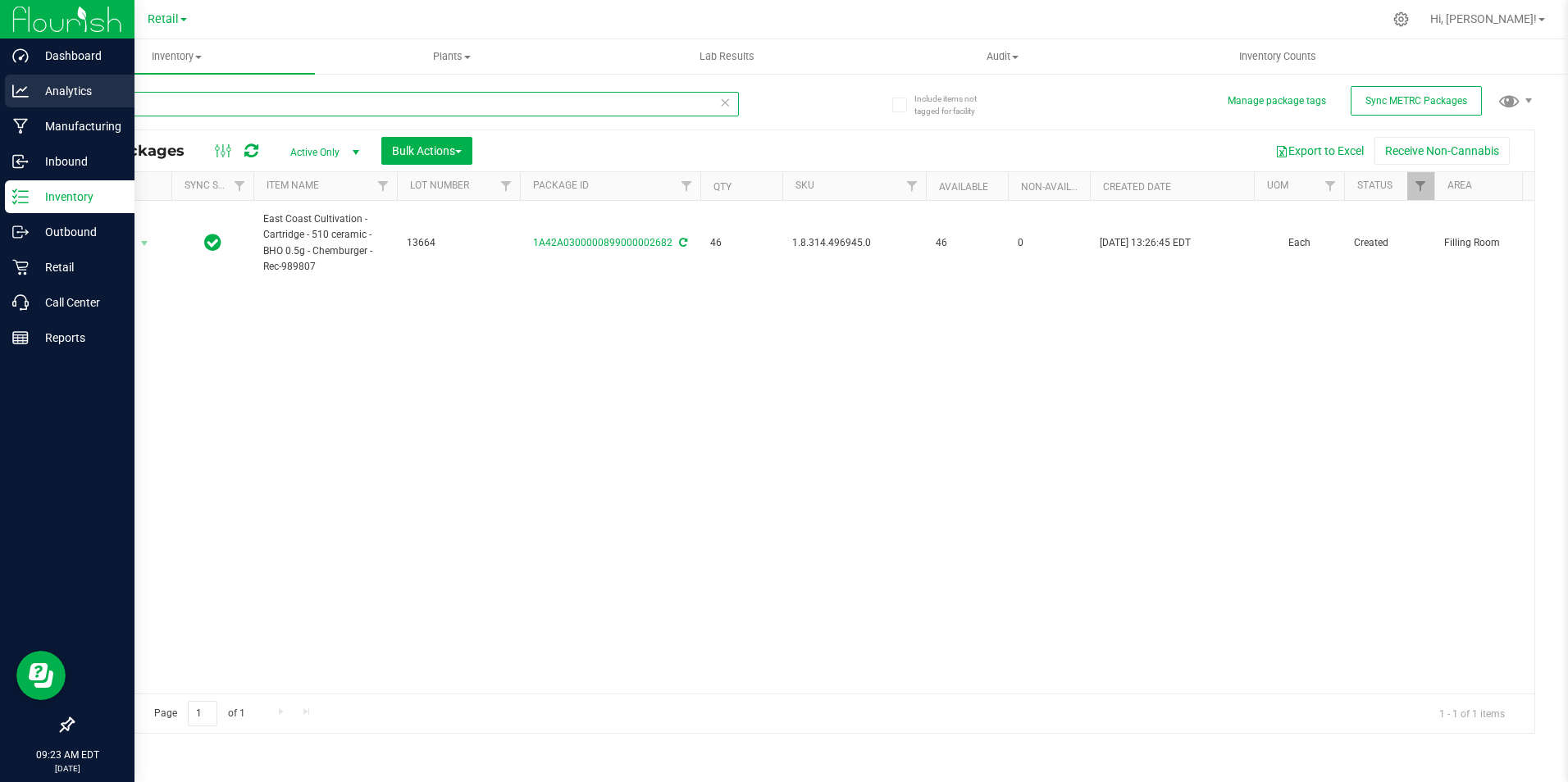
drag, startPoint x: 145, startPoint y: 103, endPoint x: 31, endPoint y: 100, distance: 114.0
click at [31, 101] on div "Dashboard Analytics Manufacturing Inbound Inventory Outbound Retail Call Center…" at bounding box center [784, 391] width 1568 height 782
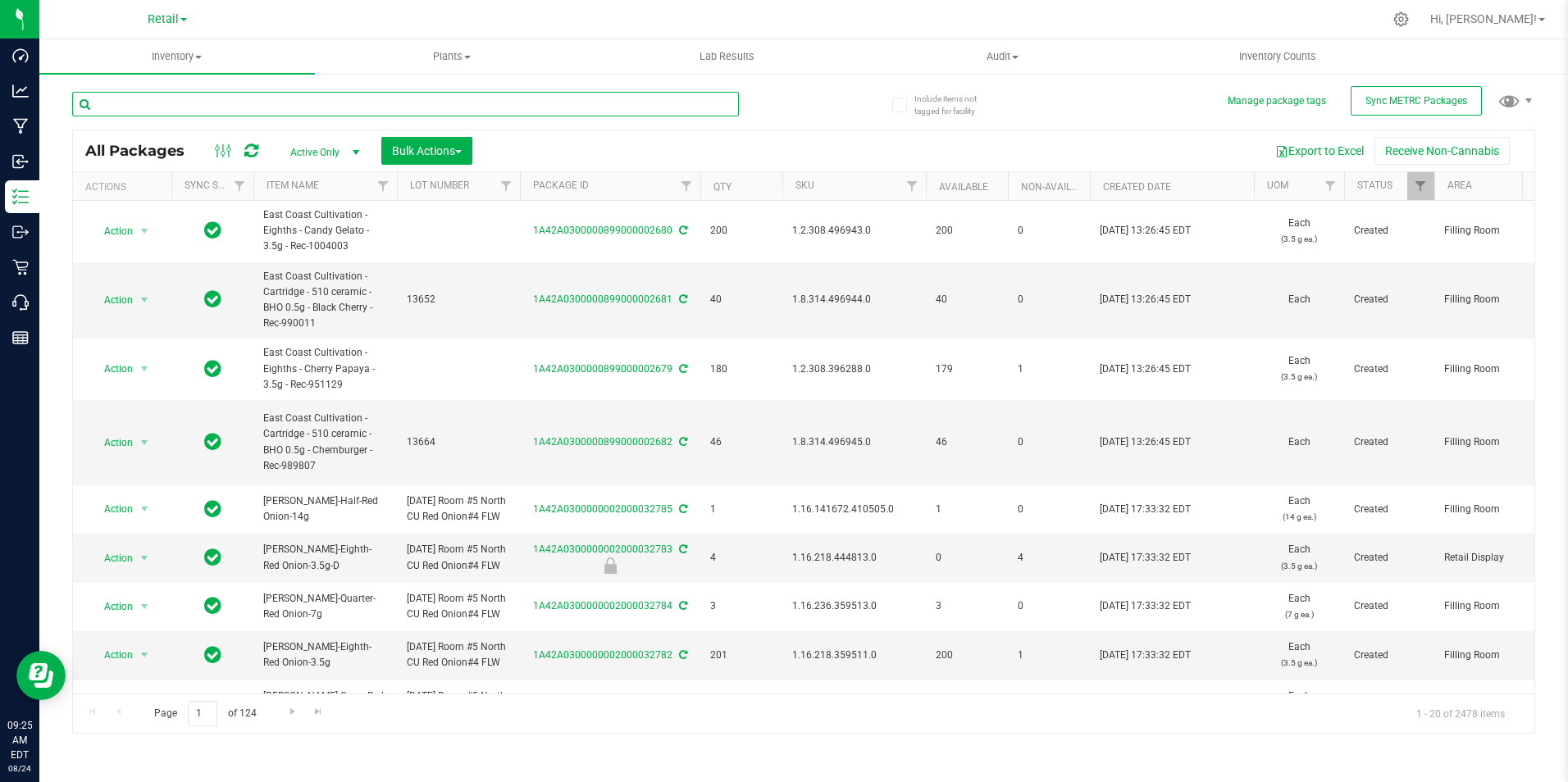
click at [148, 103] on input "text" at bounding box center [406, 103] width 667 height 25
click at [146, 102] on input "text" at bounding box center [406, 103] width 667 height 25
type input "[PERSON_NAME]"
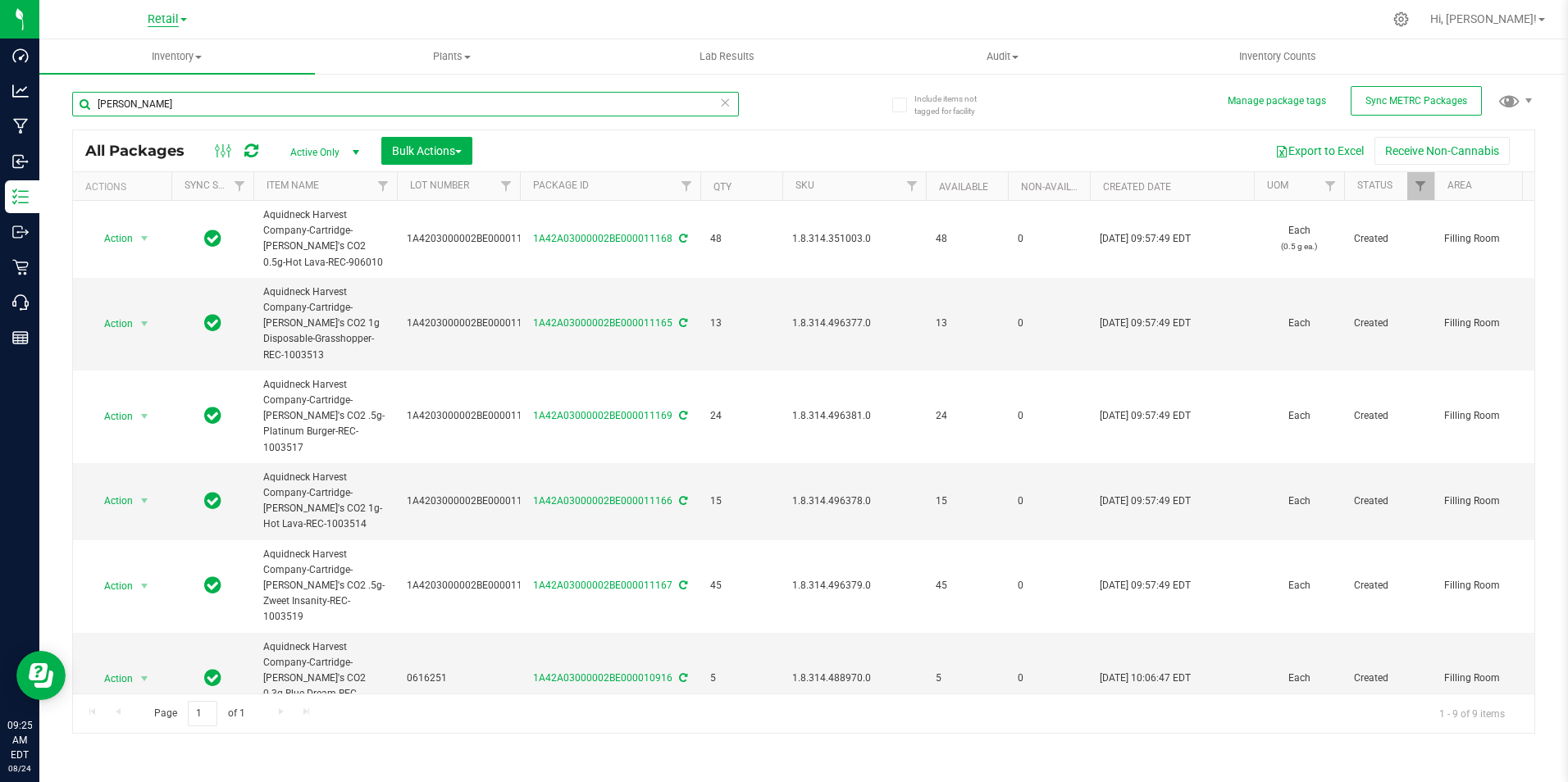
drag, startPoint x: 170, startPoint y: 109, endPoint x: 169, endPoint y: 25, distance: 84.0
click at [0, 96] on html "Dashboard Analytics Manufacturing Inbound Inventory Outbound Retail Call Center…" at bounding box center [784, 391] width 1568 height 782
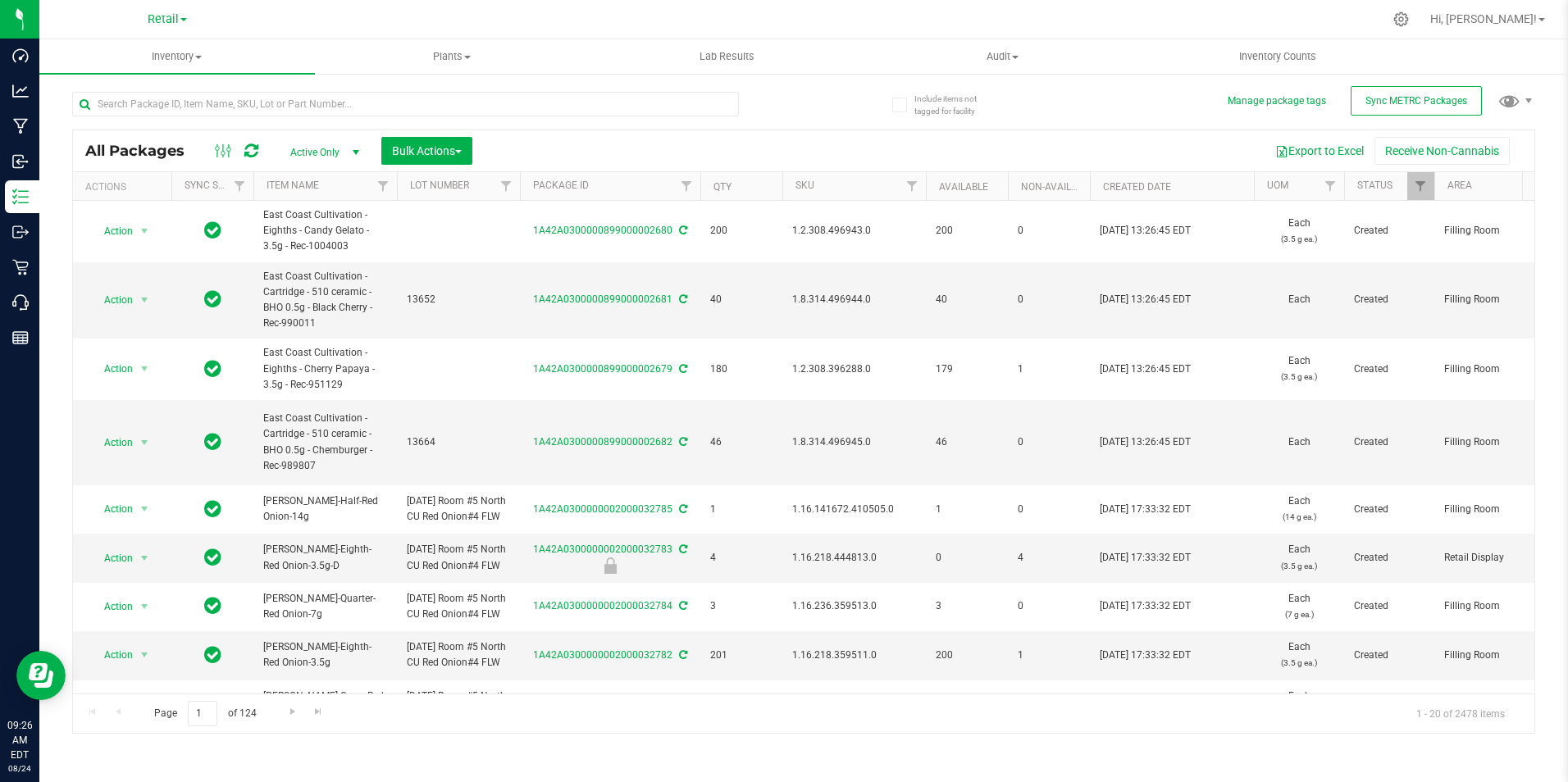
click at [295, 17] on div at bounding box center [837, 20] width 1089 height 32
click at [205, 103] on input "text" at bounding box center [406, 103] width 667 height 25
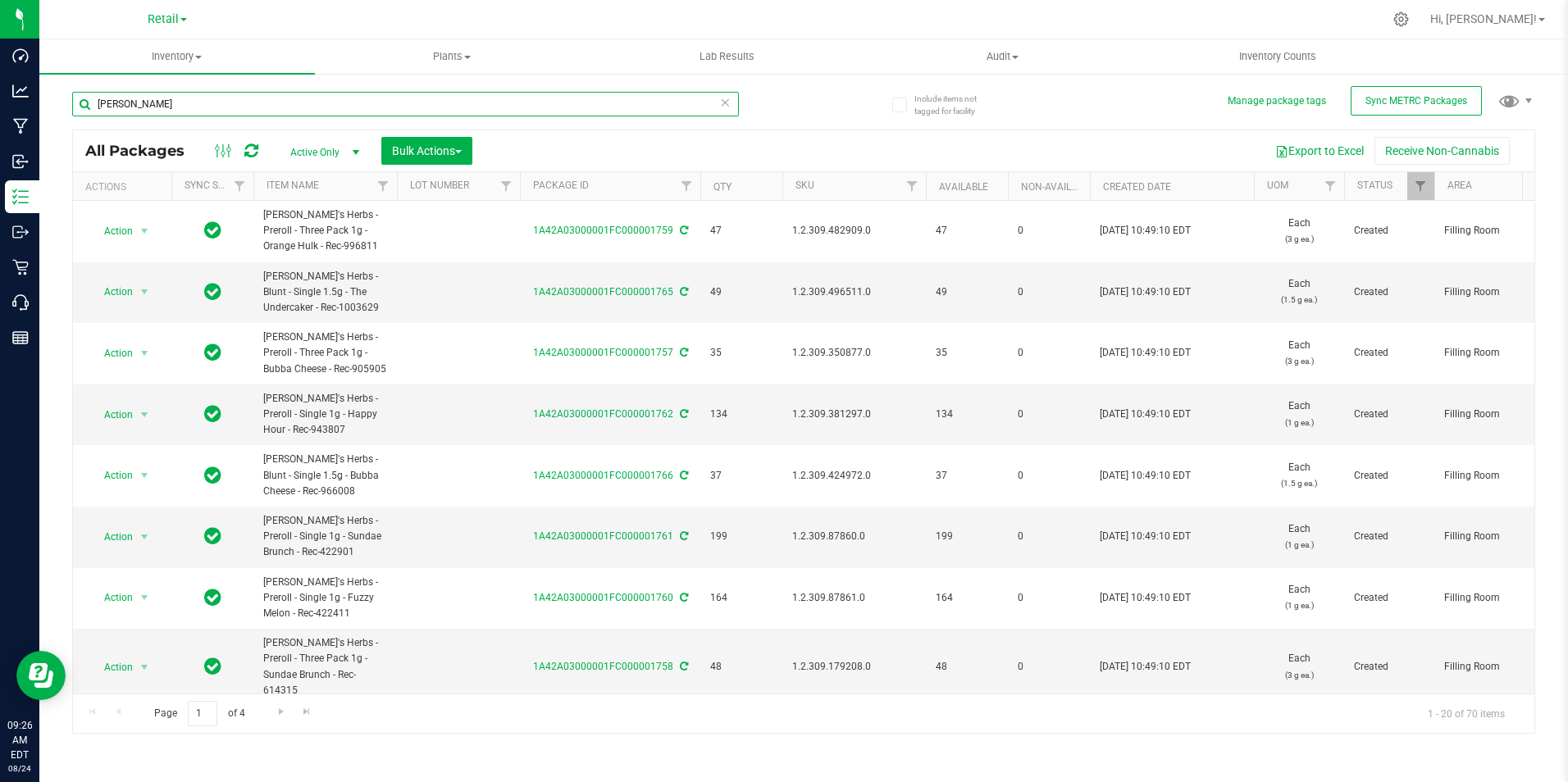
type input "[PERSON_NAME]"
drag, startPoint x: 162, startPoint y: 108, endPoint x: 39, endPoint y: 83, distance: 125.5
click at [55, 89] on div "Include items not tagged for facility Manage package tags Sync METRC Packages […" at bounding box center [803, 321] width 1528 height 500
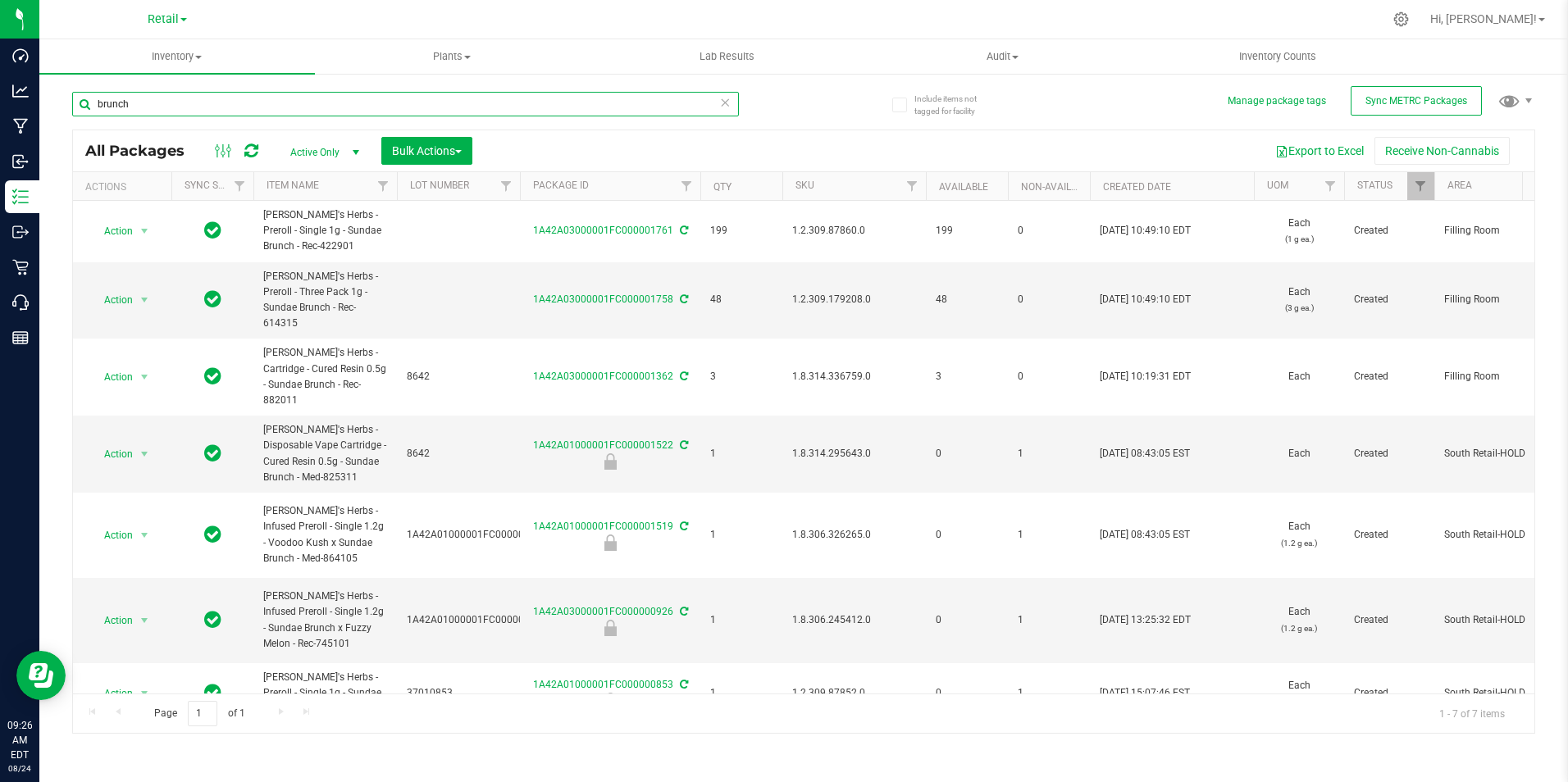
type input "brunch"
drag, startPoint x: 165, startPoint y: 98, endPoint x: 442, endPoint y: 77, distance: 277.8
click at [8, 97] on div "Dashboard Analytics Manufacturing Inbound Inventory Outbound Retail Call Center…" at bounding box center [784, 391] width 1568 height 782
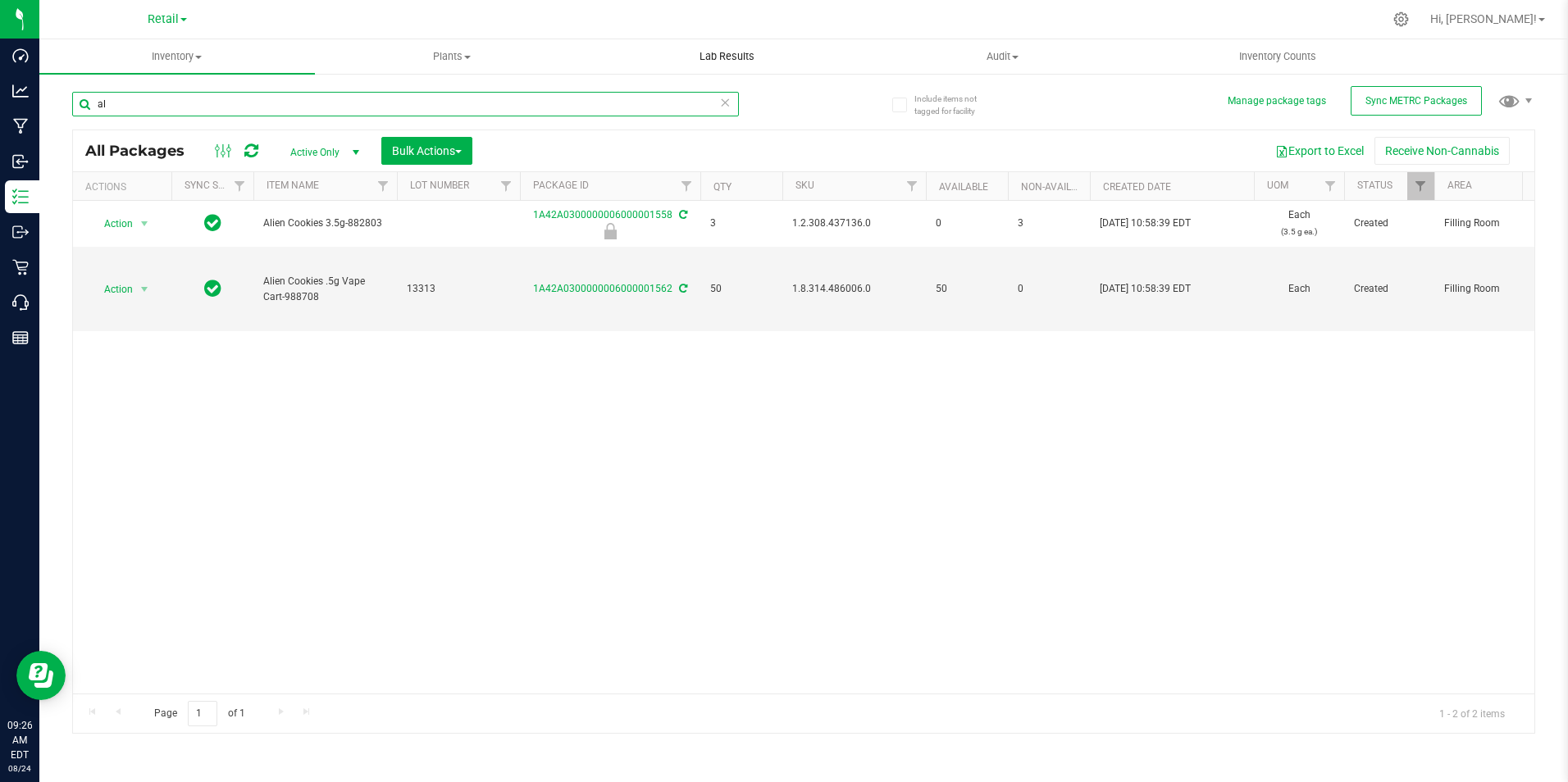
type input "a"
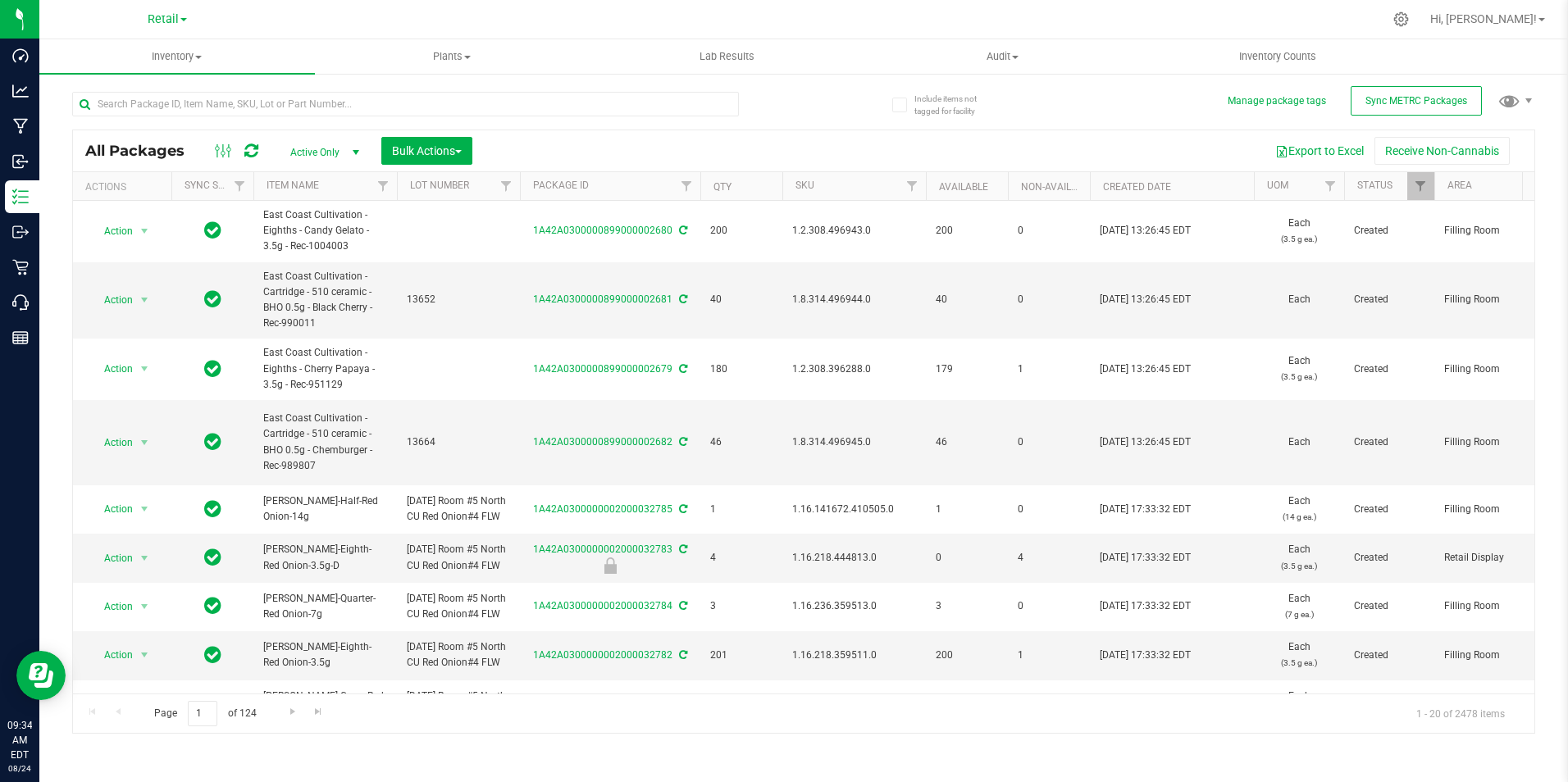
drag, startPoint x: 167, startPoint y: 18, endPoint x: 183, endPoint y: 30, distance: 20.0
click at [167, 18] on span "Retail" at bounding box center [163, 19] width 31 height 14
click at [147, 63] on link "Cultivation" at bounding box center [167, 58] width 239 height 22
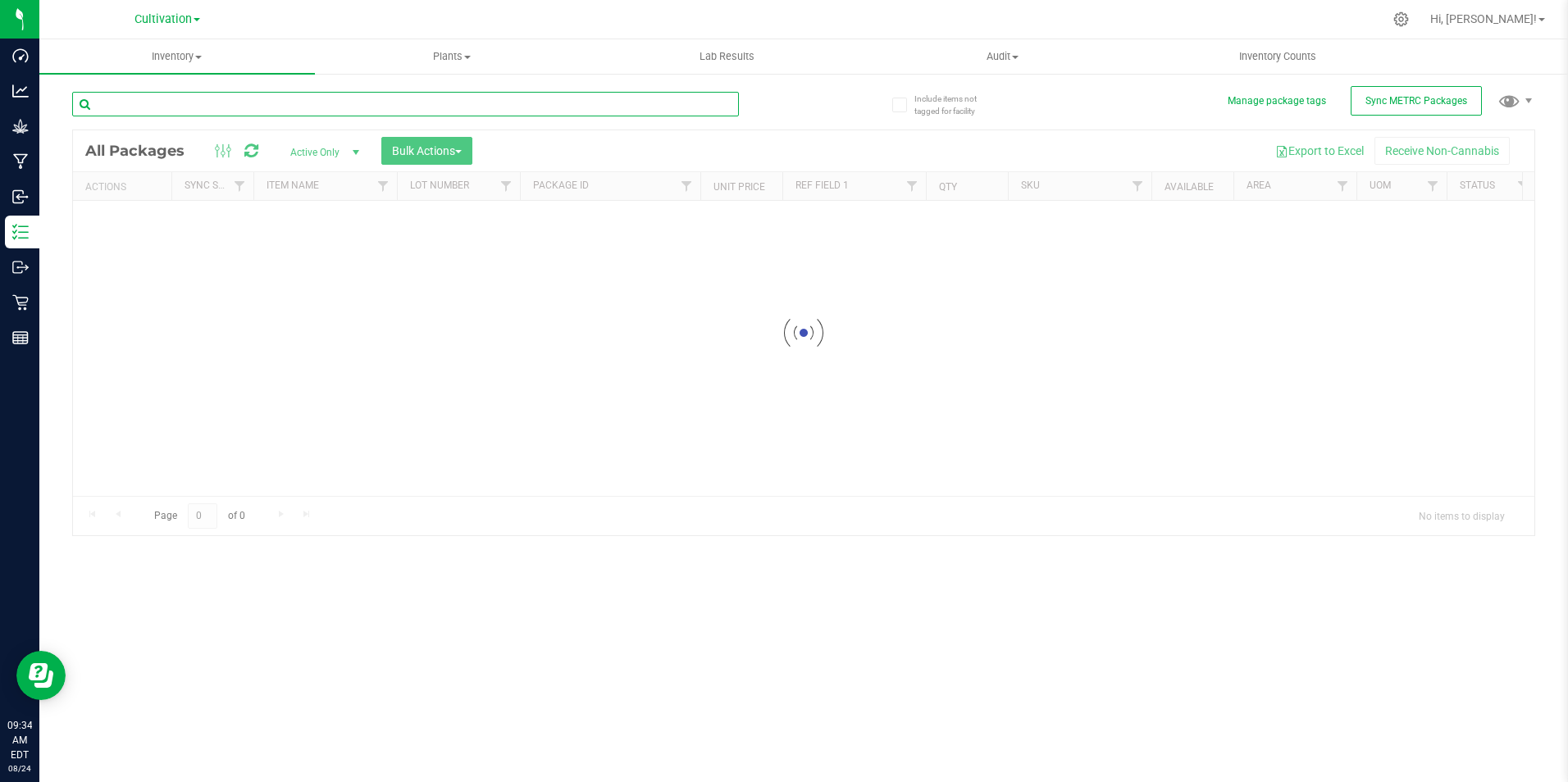
click at [195, 102] on input "text" at bounding box center [406, 103] width 667 height 25
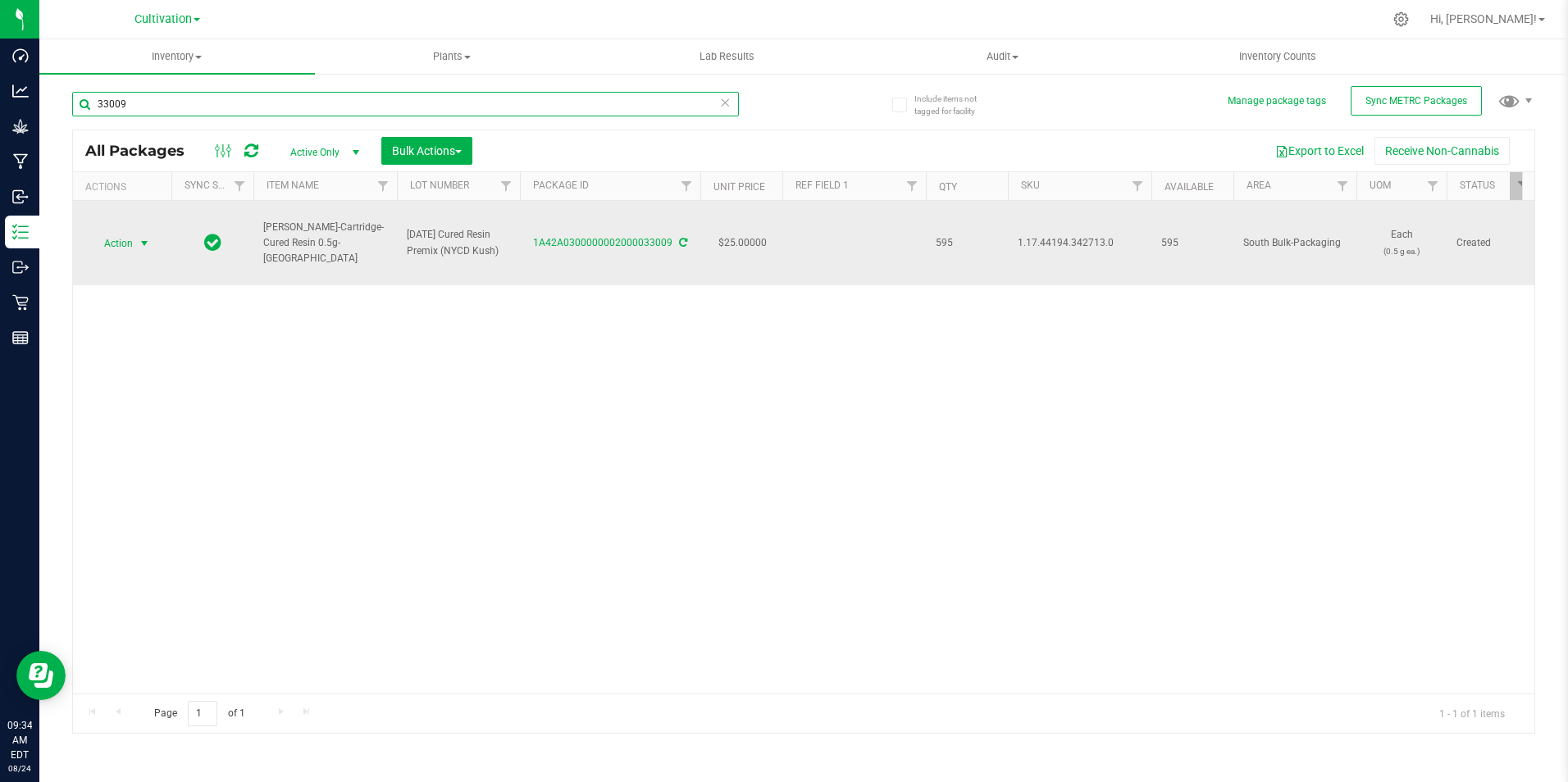
type input "33009"
click at [141, 245] on span "select" at bounding box center [143, 243] width 13 height 13
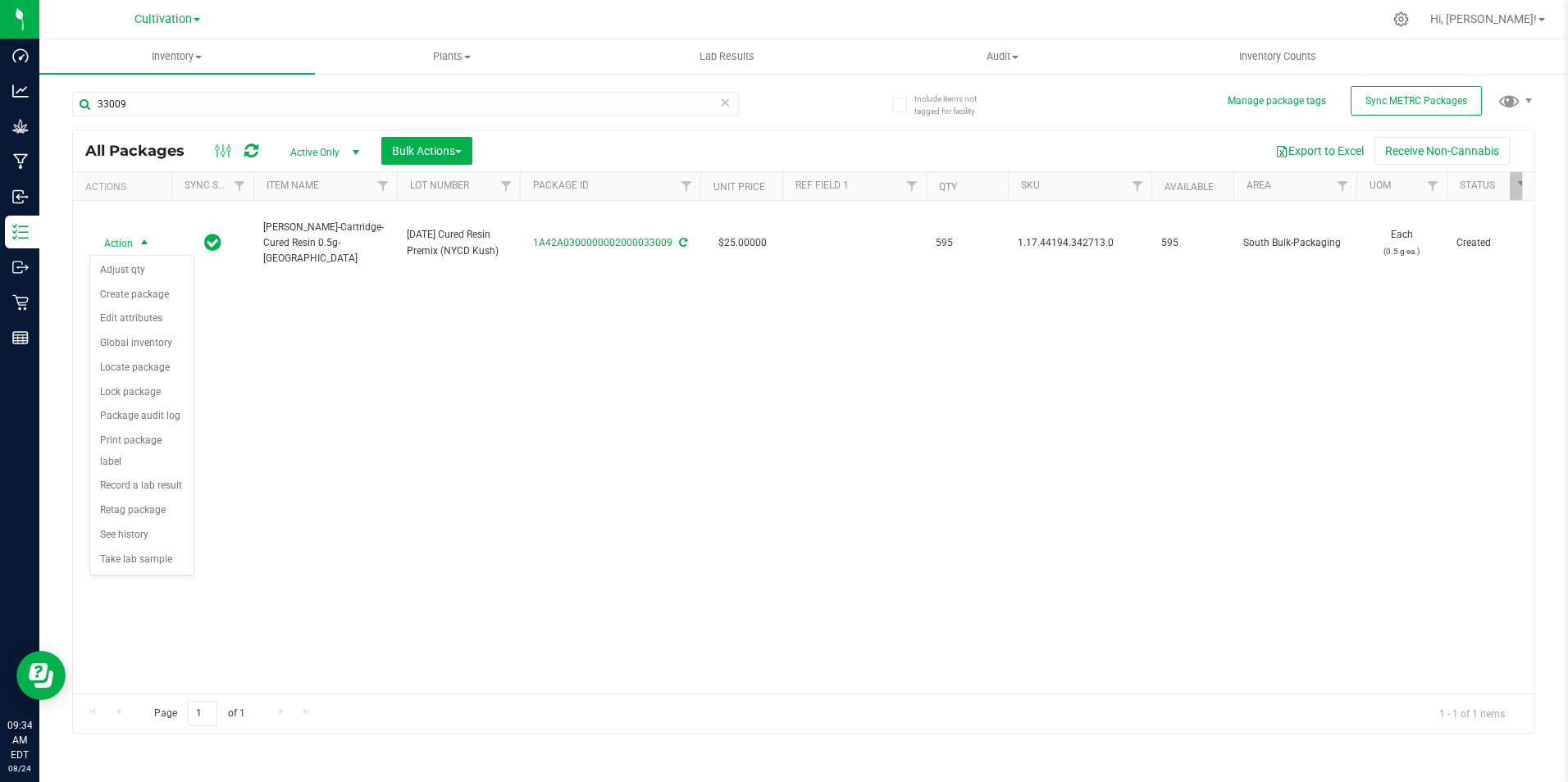
click at [306, 430] on div "Action Action Adjust qty Create package Edit attributes Global inventory Locate…" at bounding box center [804, 447] width 1461 height 493
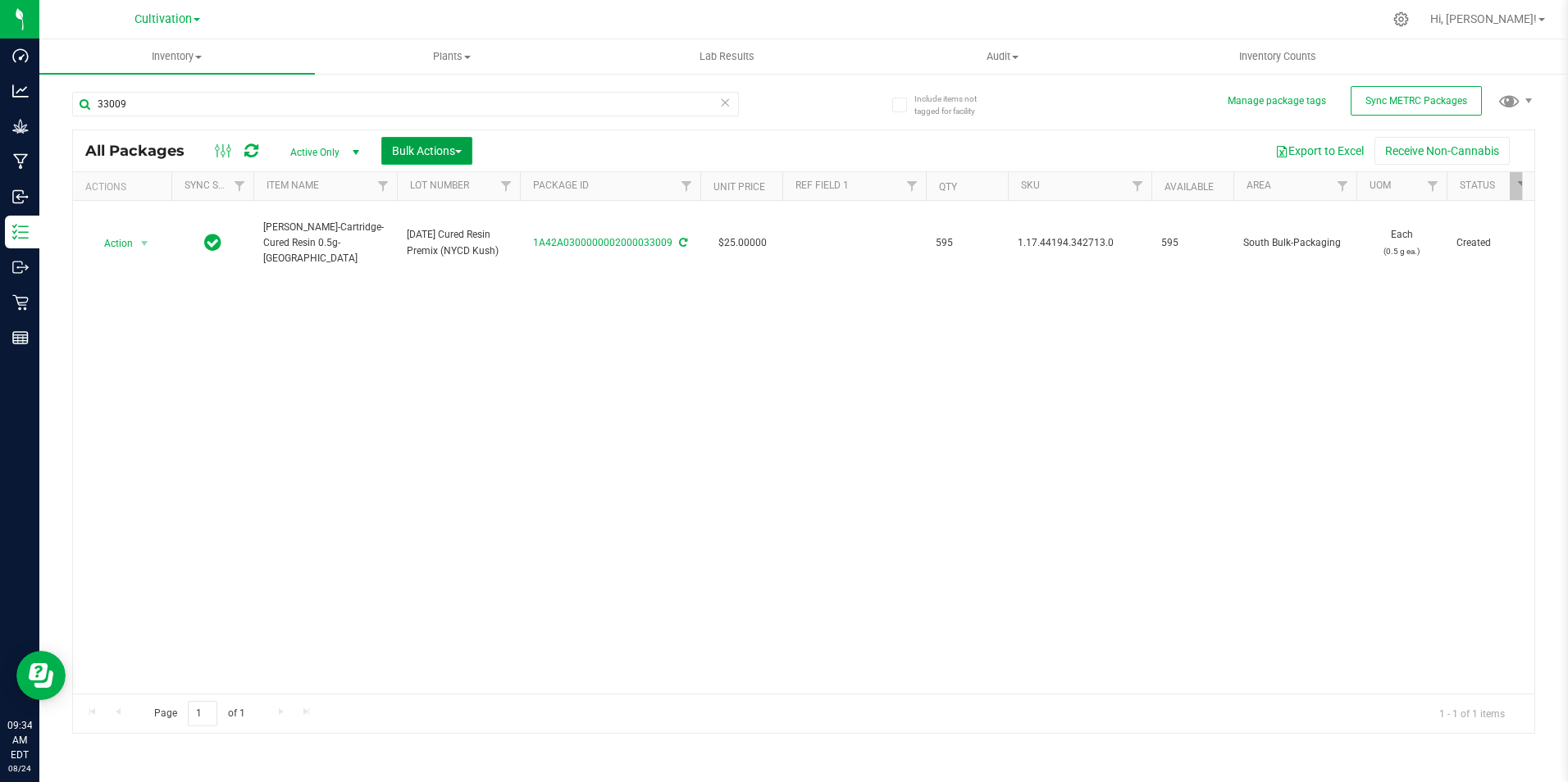
click at [437, 150] on span "Bulk Actions" at bounding box center [427, 150] width 70 height 13
click at [457, 188] on span "Add to manufacturing run" at bounding box center [453, 187] width 124 height 13
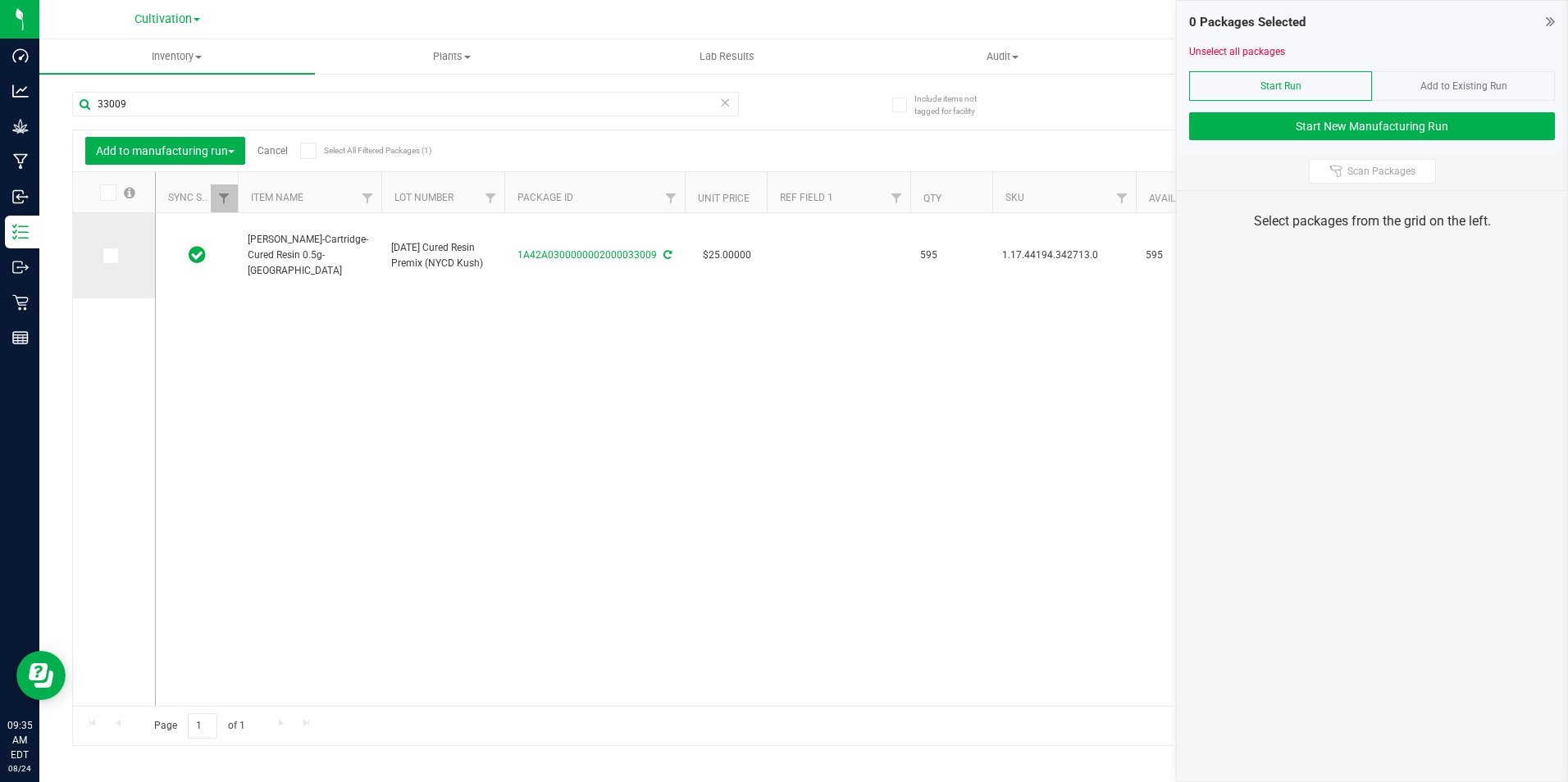
click at [117, 256] on span at bounding box center [110, 255] width 16 height 16
click at [0, 0] on input "checkbox" at bounding box center [0, 0] width 0 height 0
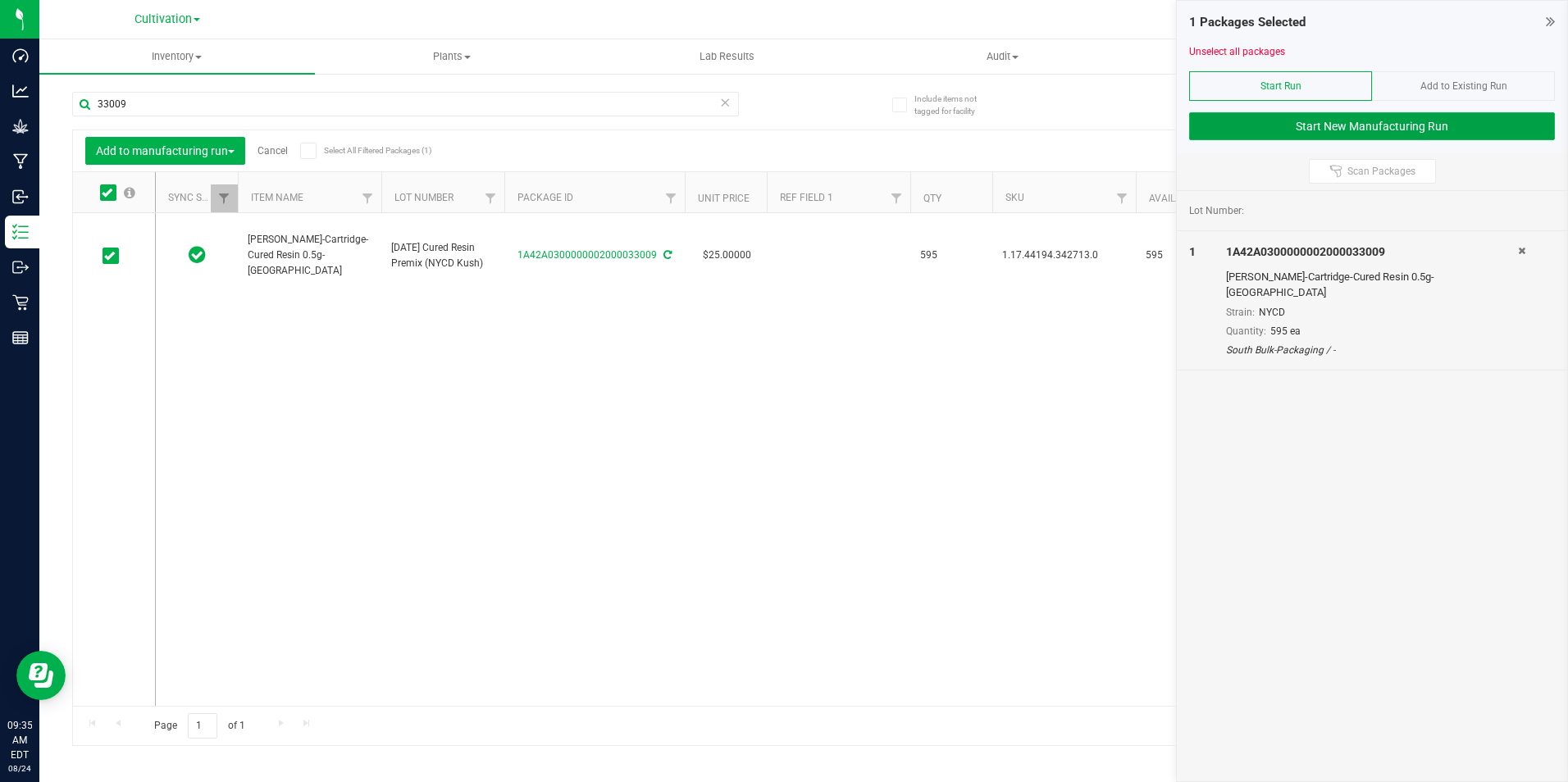
click at [1326, 124] on button "Start New Manufacturing Run" at bounding box center [1371, 126] width 366 height 28
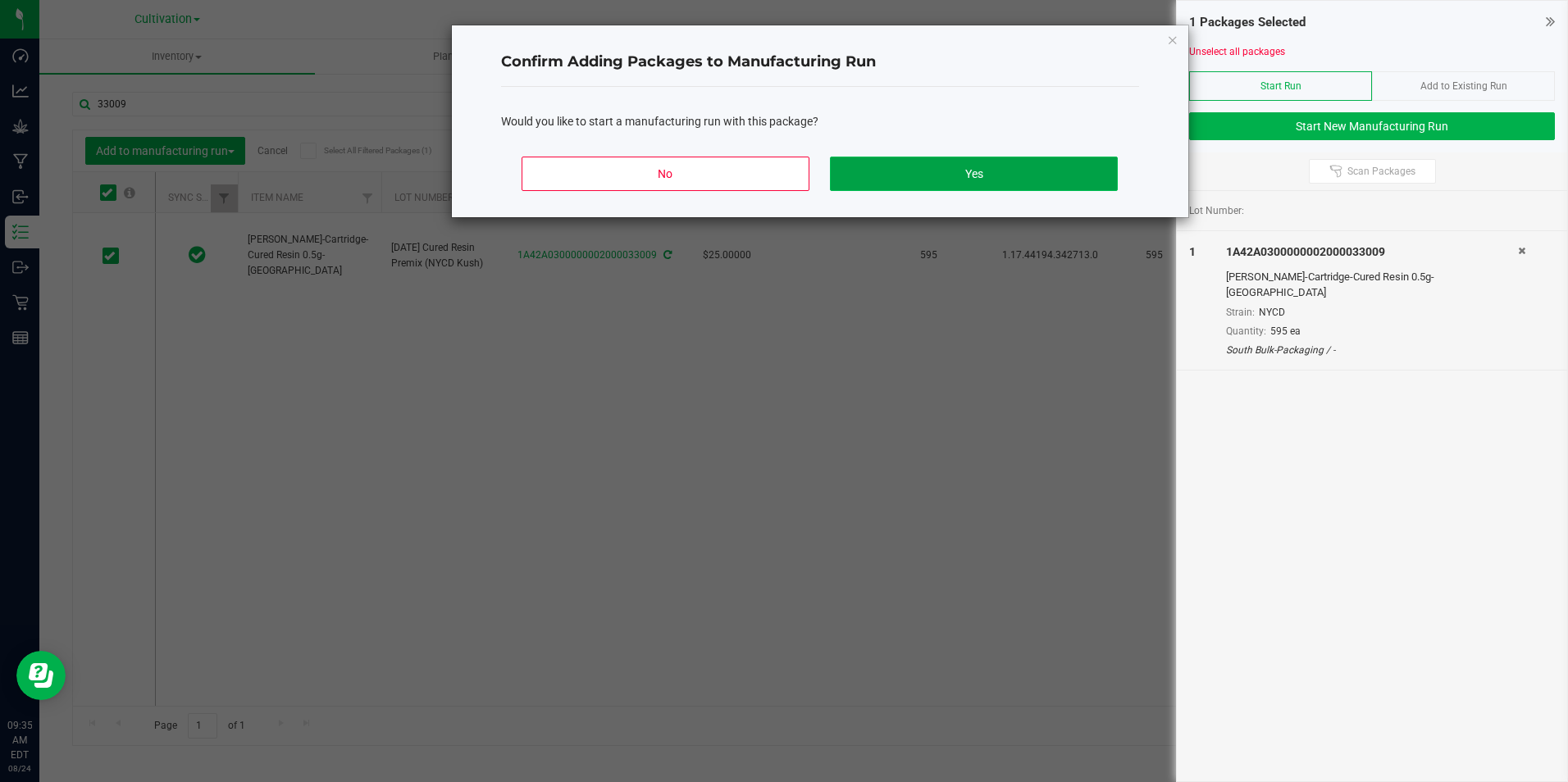
click at [972, 173] on button "Yes" at bounding box center [973, 174] width 287 height 35
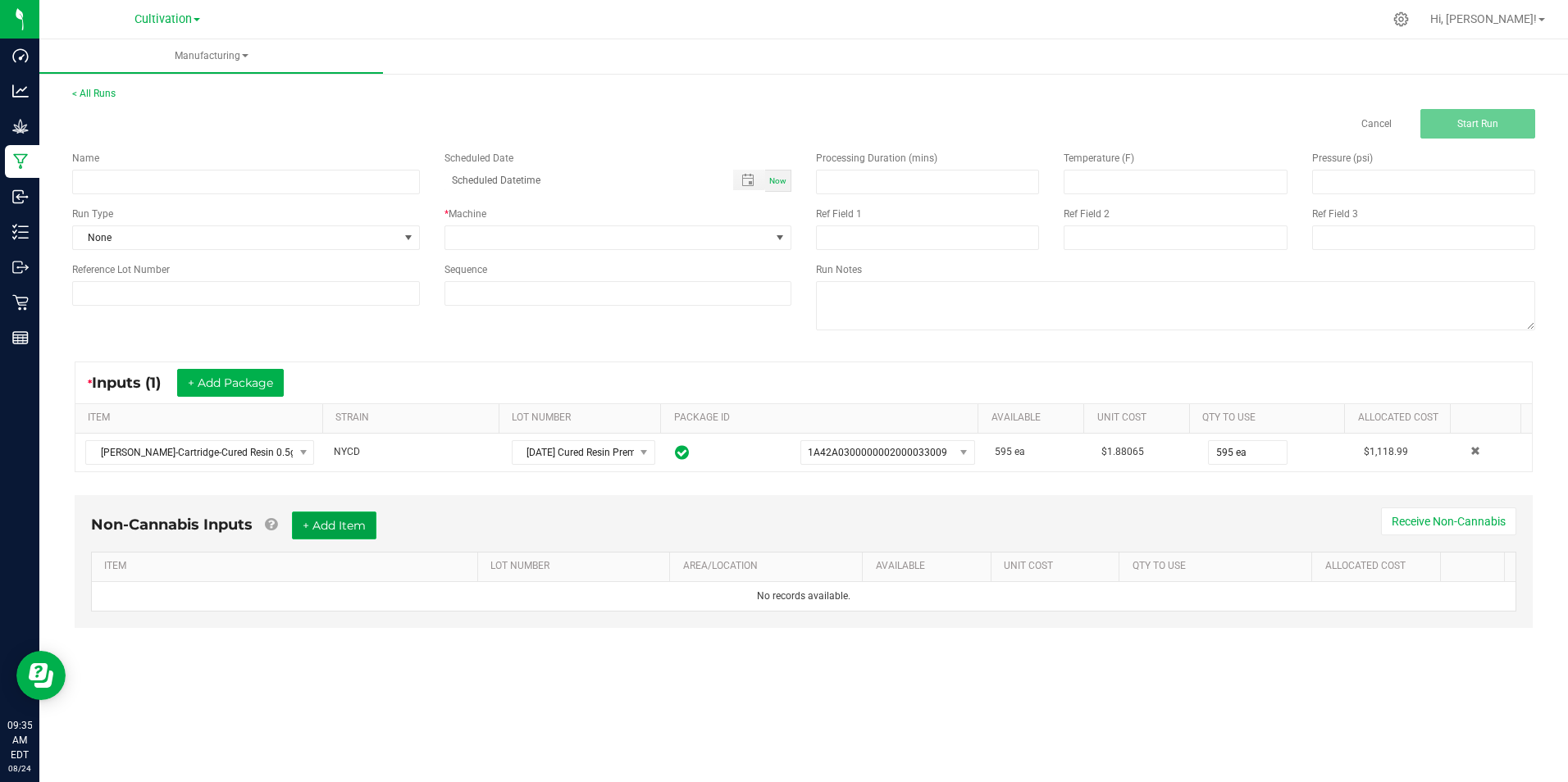
click at [342, 522] on button "+ Add Item" at bounding box center [334, 525] width 85 height 28
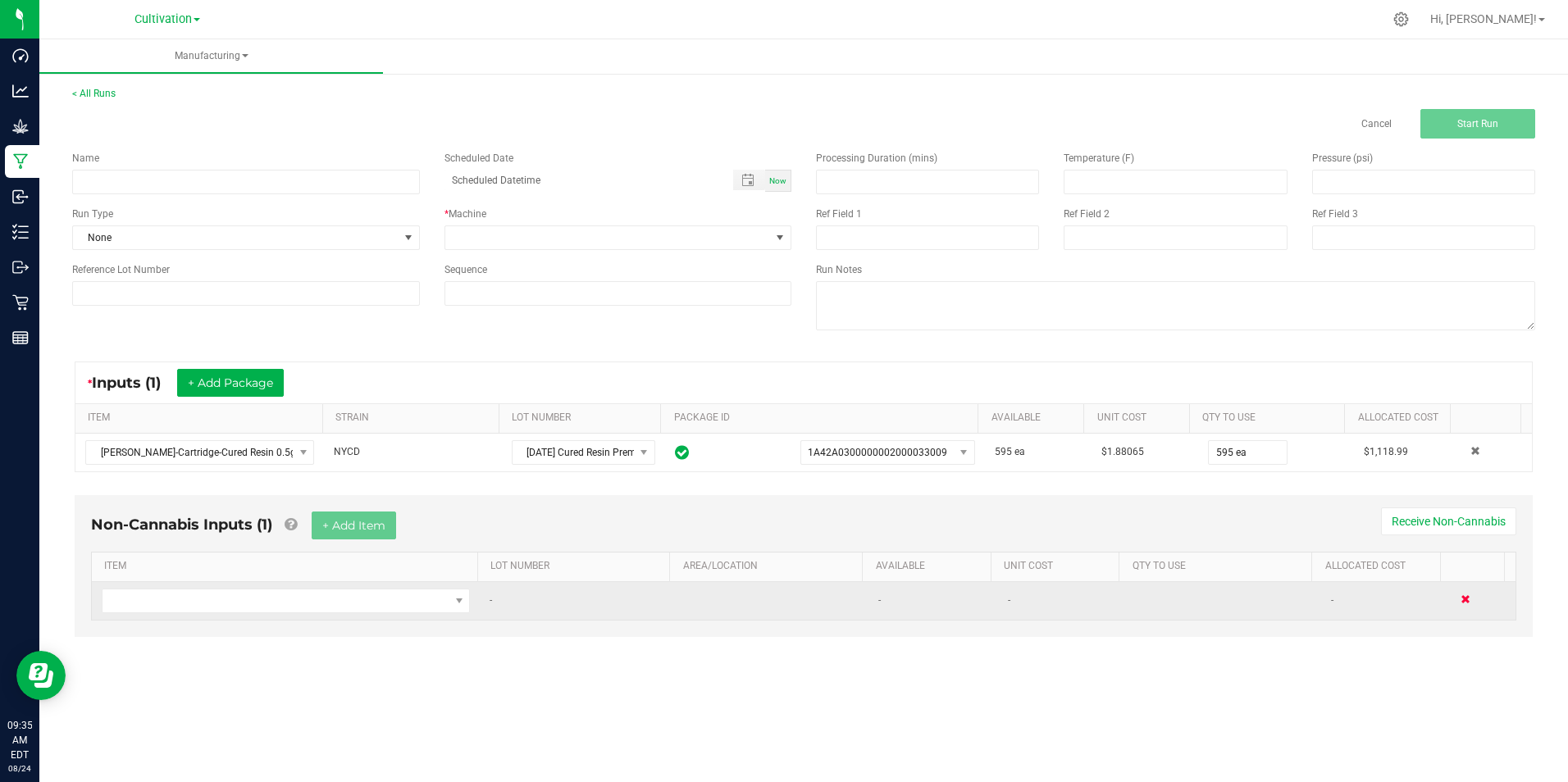
click at [1460, 601] on span at bounding box center [1465, 600] width 10 height 10
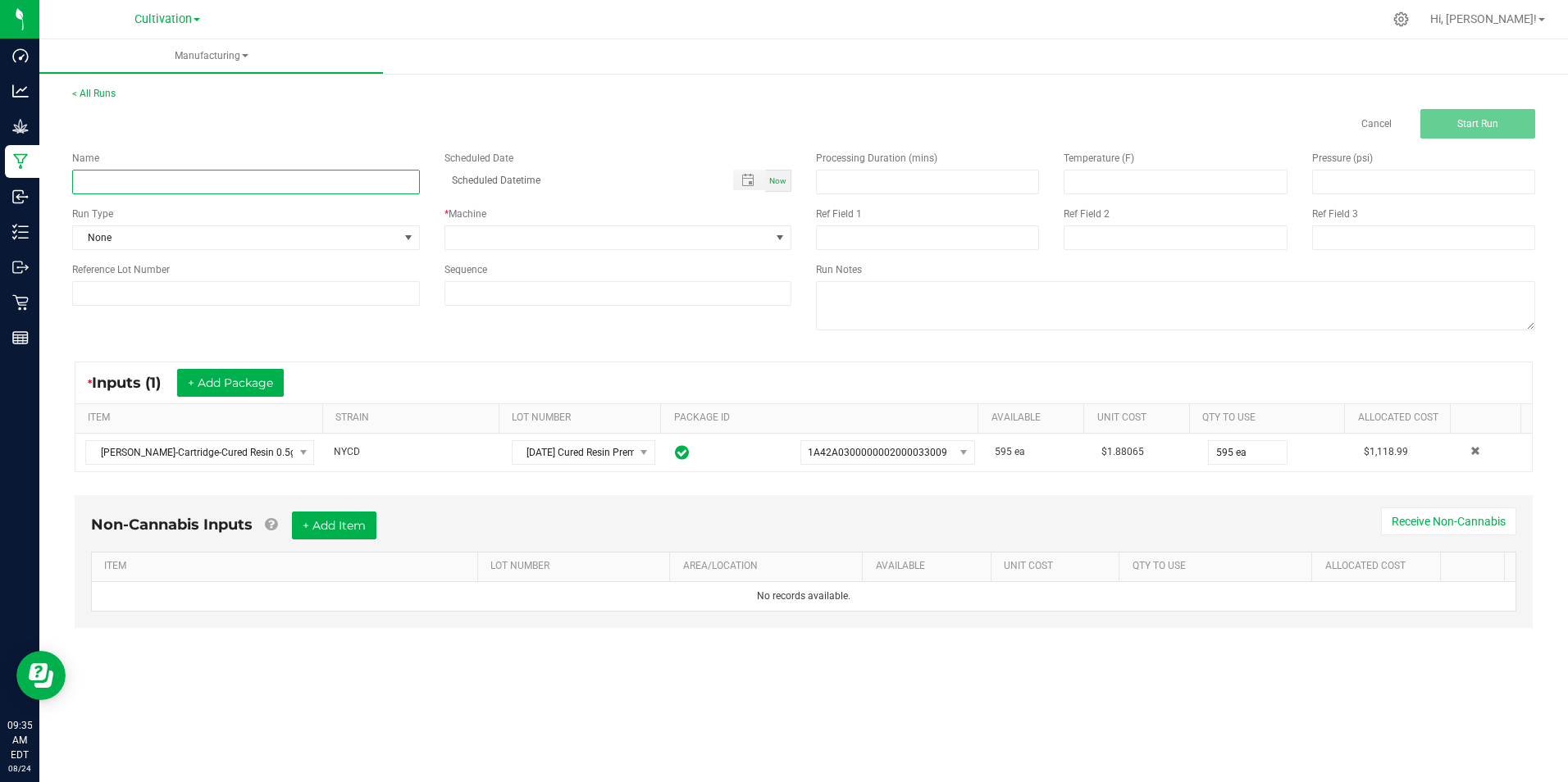
click at [129, 182] on input at bounding box center [246, 182] width 348 height 25
click at [1379, 121] on link "Cancel" at bounding box center [1376, 124] width 31 height 14
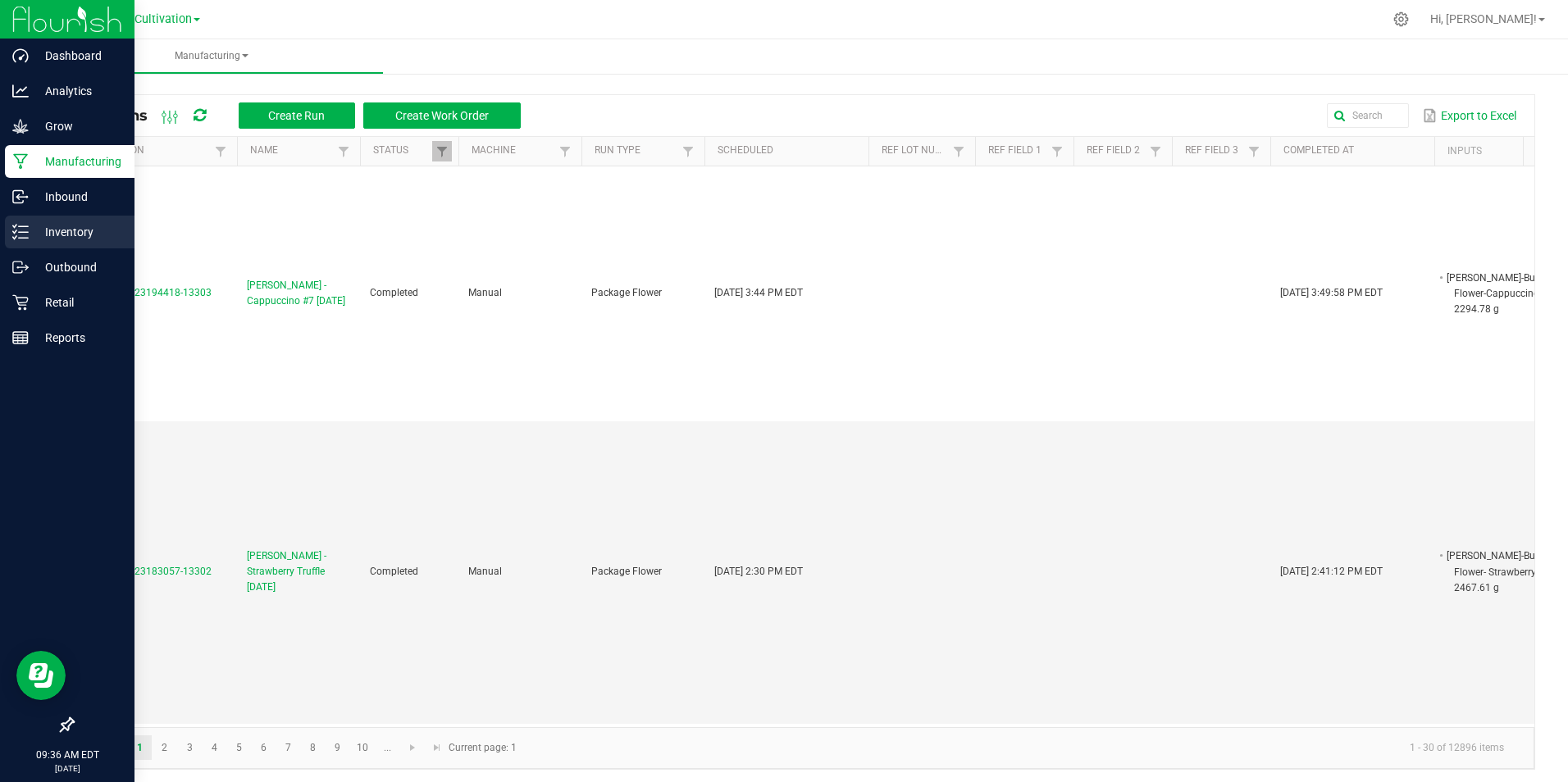
click at [60, 237] on p "Inventory" at bounding box center [78, 232] width 98 height 20
